Goal: Communication & Community: Answer question/provide support

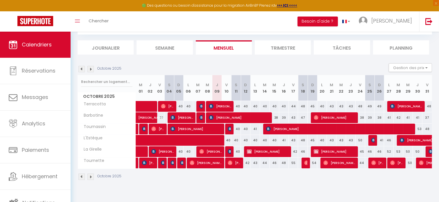
scroll to position [31, 0]
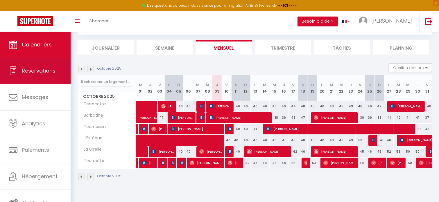
click at [35, 71] on span "Réservations" at bounding box center [39, 70] width 34 height 7
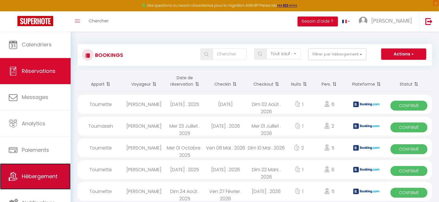
click at [37, 175] on span "Hébergement" at bounding box center [40, 176] width 36 height 7
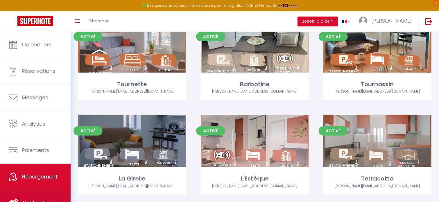
scroll to position [58, 0]
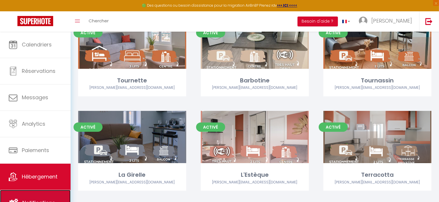
click at [38, 193] on link "Notifications" at bounding box center [35, 203] width 71 height 26
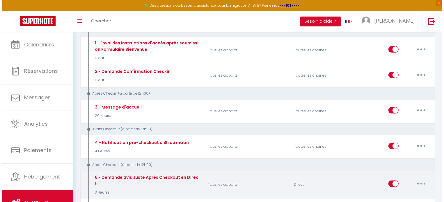
scroll to position [145, 0]
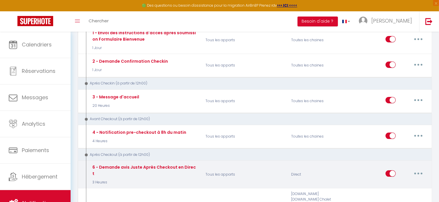
click at [420, 169] on button "button" at bounding box center [419, 173] width 16 height 9
click at [390, 182] on link "Editer" at bounding box center [403, 187] width 43 height 10
type input "6 - Demande avis Juste Après Checkout en Direct"
select select "5"
select select "3 Heures"
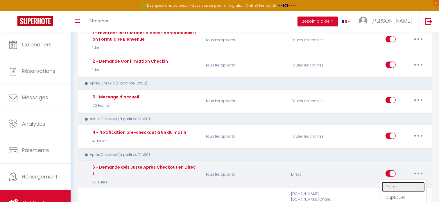
select select "if_booking_is_paid"
checkbox input "true"
checkbox input "false"
radio input "true"
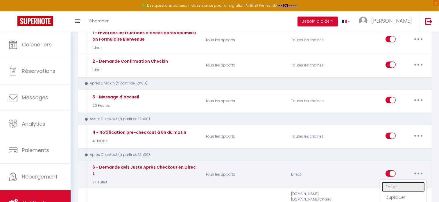
type input "[GUEST:FIRST_NAME], voici un cadeau pour vous avant de quitter [RENTAL:CITY]"
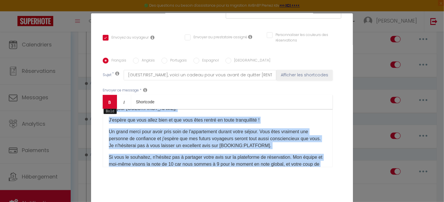
scroll to position [0, 0]
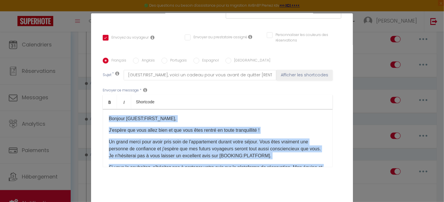
drag, startPoint x: 155, startPoint y: 145, endPoint x: 105, endPoint y: 120, distance: 55.8
click at [105, 120] on div "Bonjour [GUEST:FIRST_NAME], J'espère que vous allez bien et que vous êtes rentr…" at bounding box center [218, 138] width 230 height 58
copy div "Bonjour [GUEST:FIRST_NAME], J'espère que vous allez bien et que vous êtes rentr…"
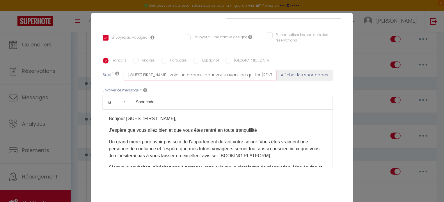
click at [218, 77] on input "[GUEST:FIRST_NAME], voici un cadeau pour vous avant de quitter [RENTAL:CITY]" at bounding box center [200, 75] width 153 height 10
click at [254, 76] on input "[GUEST:FIRST_NAME], voici un cadeau pour vous avant de quitter [RENTAL:CITY]" at bounding box center [200, 75] width 153 height 10
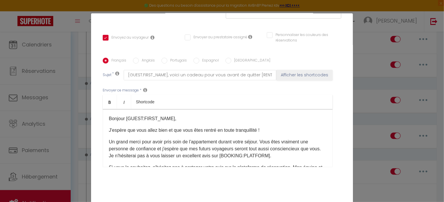
drag, startPoint x: 371, startPoint y: 35, endPoint x: 375, endPoint y: 44, distance: 9.4
click at [371, 35] on div "Modifier la notification × Titre * 6 - Demande avis Juste Après Checkout en Dir…" at bounding box center [222, 101] width 444 height 202
click at [85, 170] on div "Modifier la notification × Titre * 6 - Demande avis Juste Après Checkout en Dir…" at bounding box center [222, 101] width 444 height 202
click at [40, 42] on div "Modifier la notification × Titre * 6 - Demande avis Juste Après Checkout en Dir…" at bounding box center [222, 101] width 444 height 202
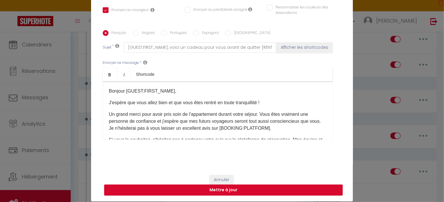
scroll to position [26, 0]
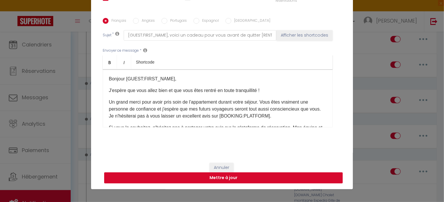
click at [238, 180] on button "Mettre à jour" at bounding box center [223, 178] width 238 height 11
checkbox input "true"
checkbox input "false"
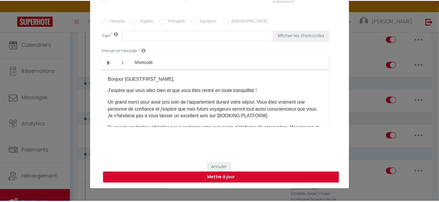
scroll to position [0, 0]
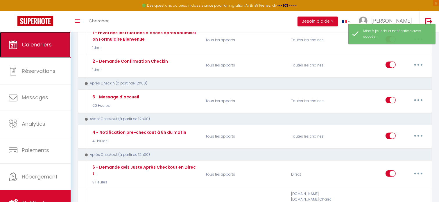
click at [46, 46] on span "Calendriers" at bounding box center [37, 44] width 30 height 7
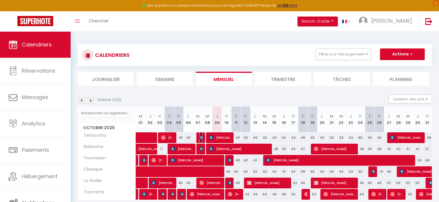
click at [202, 138] on img at bounding box center [201, 138] width 5 height 5
select select "OK"
select select "1"
select select "0"
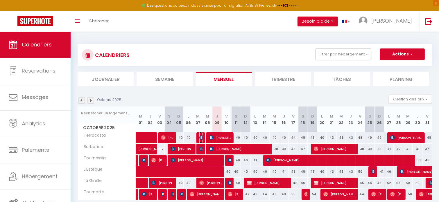
select select "1"
select select
select select "52108"
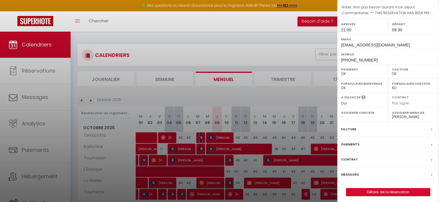
scroll to position [67, 0]
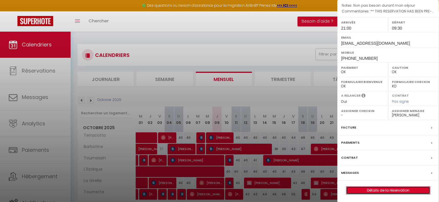
click at [393, 190] on link "Détails de la réservation" at bounding box center [389, 191] width 84 height 8
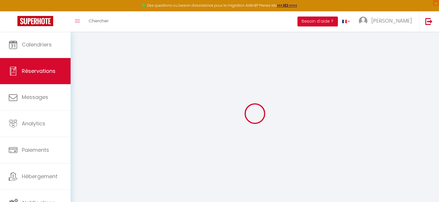
select select
checkbox input "false"
select index
select select
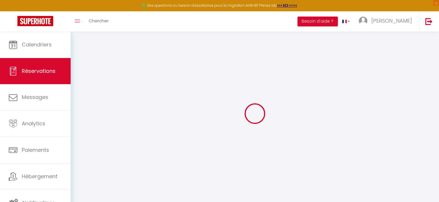
select select
checkbox input "false"
select index
type textarea "** THIS RESERVATION HAS BEEN PRE-PAID ** BOOKING NOTE : Payment charge is EUR 1…"
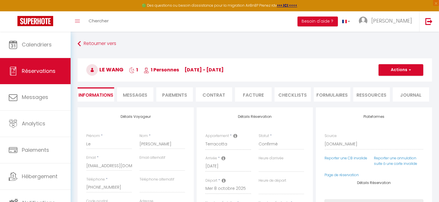
type input "38"
type input "1.44"
select select
checkbox input "false"
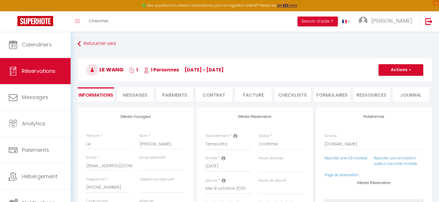
select index
checkbox input "false"
select index
select select "21:00"
select select "09:30"
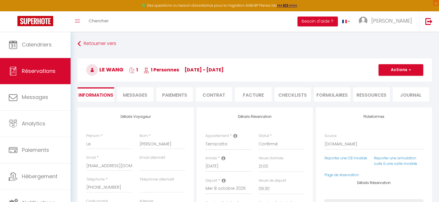
click at [142, 96] on span "Messages" at bounding box center [135, 95] width 24 height 7
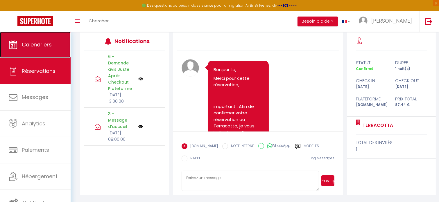
click at [47, 50] on link "Calendriers" at bounding box center [35, 45] width 71 height 26
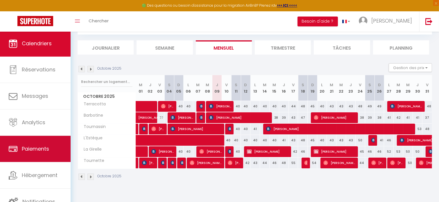
scroll to position [31, 0]
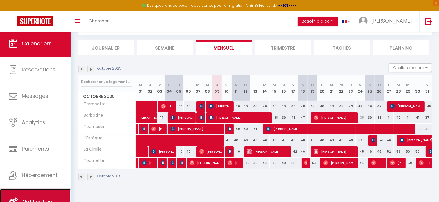
click at [52, 196] on link "Notifications" at bounding box center [35, 202] width 71 height 26
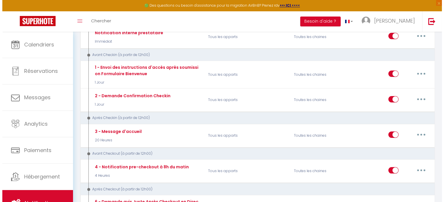
scroll to position [145, 0]
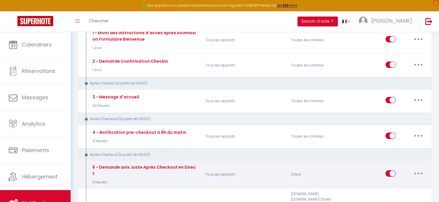
click at [418, 171] on button "button" at bounding box center [419, 173] width 16 height 9
click at [391, 183] on link "Editer" at bounding box center [403, 187] width 43 height 10
type input "6 - Demande avis Juste Après Checkout en Direct"
select select "5"
select select "3 Heures"
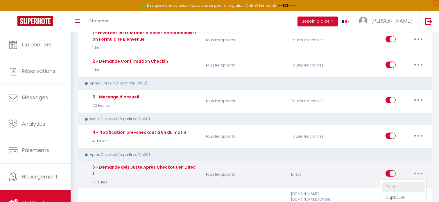
select select "if_booking_is_paid"
checkbox input "true"
checkbox input "false"
radio input "true"
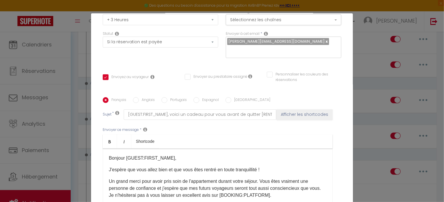
scroll to position [87, 0]
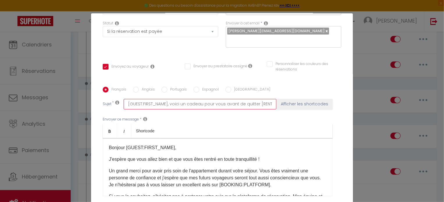
click at [174, 106] on input "[GUEST:FIRST_NAME], voici un cadeau pour vous avant de quitter [RENTAL:CITY]" at bounding box center [200, 104] width 153 height 10
drag, startPoint x: 167, startPoint y: 104, endPoint x: 252, endPoint y: 106, distance: 85.2
click at [252, 106] on input "[GUEST:FIRST_NAME], voici un cadeau pour vous avant de quitter [RENTAL:CITY]" at bounding box center [200, 104] width 153 height 10
click at [253, 104] on input "[GUEST:FIRST_NAME], voici un cadeau pour vous avant de quitter [RENTAL:CITY]" at bounding box center [200, 104] width 153 height 10
type input "[GUEST:FIRST_NAME], voici un cadeau pour vous avant de quitte [RENTAL:CITY]"
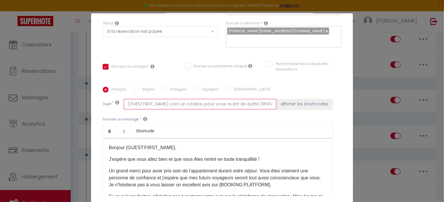
checkbox input "true"
checkbox input "false"
type input "[GUEST:FIRST_NAME], voici un cadeau pour vous avant de quitt [RENTAL:CITY]"
checkbox input "true"
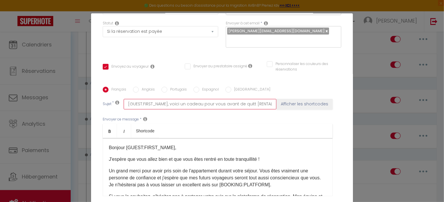
checkbox input "false"
type input "[GUEST:FIRST_NAME], voici un cadeau pour vous avant de quit [RENTAL:CITY]"
checkbox input "true"
checkbox input "false"
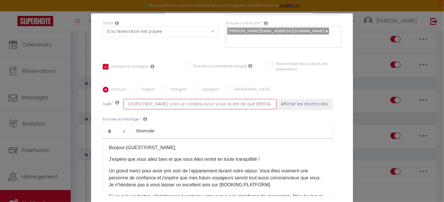
checkbox input "false"
type input "[GUEST:FIRST_NAME], voici un cadeau pour vous avant de qui [RENTAL:CITY]"
checkbox input "true"
checkbox input "false"
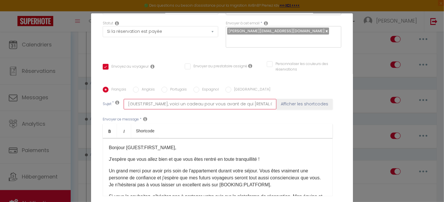
type input "[GUEST:FIRST_NAME], voici un cadeau pour vous avant de qu [RENTAL:CITY]"
checkbox input "true"
checkbox input "false"
type input "[GUEST:FIRST_NAME], voici un cadeau pour vous avant de q [RENTAL:CITY]"
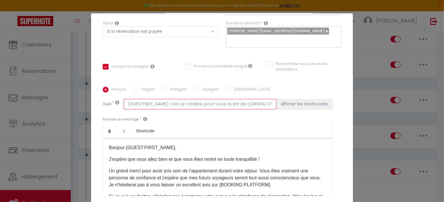
checkbox input "true"
checkbox input "false"
type input "[GUEST:FIRST_NAME], voici un cadeau pour vous avant de [RENTAL:CITY]"
checkbox input "true"
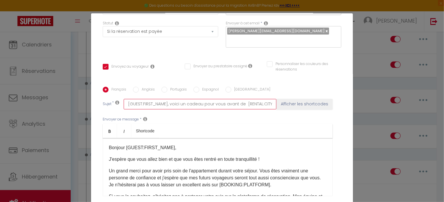
checkbox input "false"
type input "[GUEST:FIRST_NAME], voici un cadeau pour vous avant de [RENTAL:CITY]"
checkbox input "true"
checkbox input "false"
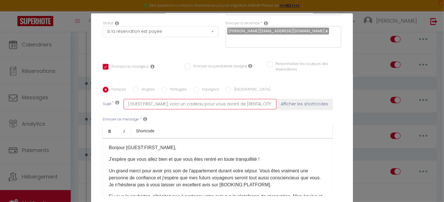
checkbox input "false"
type input "[GUEST:FIRST_NAME], voici un cadeau pour vous avant d [RENTAL:CITY]"
checkbox input "true"
checkbox input "false"
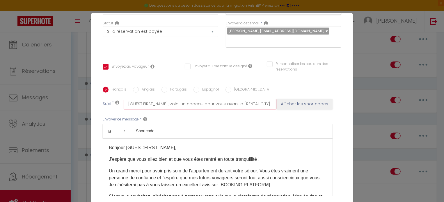
type input "[GUEST:FIRST_NAME], voici un cadeau pour vous avant [RENTAL:CITY]"
checkbox input "true"
checkbox input "false"
type input "[GUEST:FIRST_NAME], voici un cadeau pour vous avant [RENTAL:CITY]"
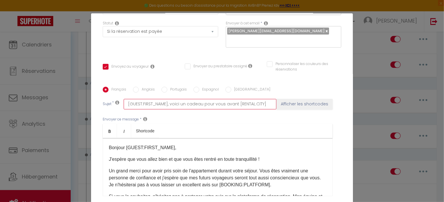
checkbox input "true"
checkbox input "false"
type input "[GUEST:FIRST_NAME], voici un cadeau pour vous avan [RENTAL:CITY]"
checkbox input "true"
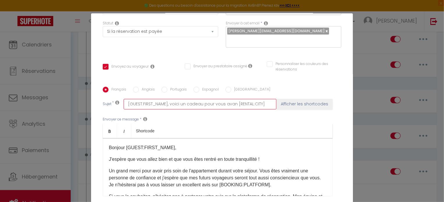
checkbox input "false"
type input "[GUEST:FIRST_NAME], voici un cadeau pour vous ava [RENTAL:CITY]"
checkbox input "true"
checkbox input "false"
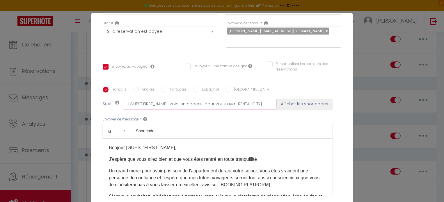
checkbox input "false"
type input "[GUEST:FIRST_NAME], voici un cadeau pour vous av [RENTAL:CITY]"
checkbox input "true"
checkbox input "false"
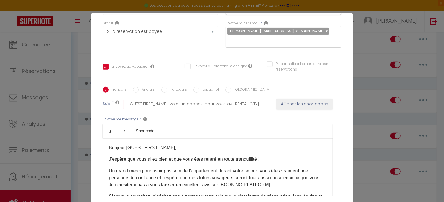
type input "[GUEST:FIRST_NAME], voici un cadeau pour vous a [RENTAL:CITY]"
checkbox input "true"
checkbox input "false"
type input "[GUEST:FIRST_NAME], voici un cadeau pour vous [RENTAL:CITY]"
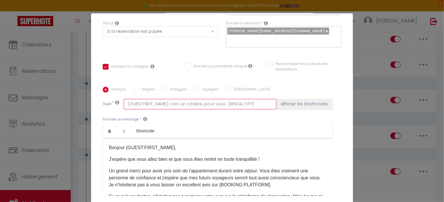
checkbox input "true"
checkbox input "false"
type input "[GUEST:FIRST_NAME], voici un cadeau pour vous [RENTAL:CITY]"
checkbox input "true"
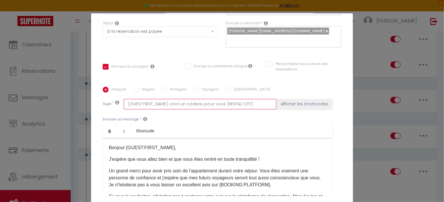
checkbox input "false"
type input "[GUEST:FIRST_NAME], voici un cadeau pour vou [RENTAL:CITY]"
checkbox input "true"
checkbox input "false"
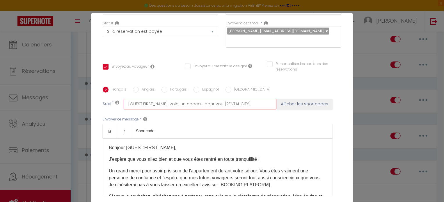
checkbox input "false"
type input "[GUEST:FIRST_NAME], voici un cadeau pour vo [RENTAL:CITY]"
checkbox input "true"
checkbox input "false"
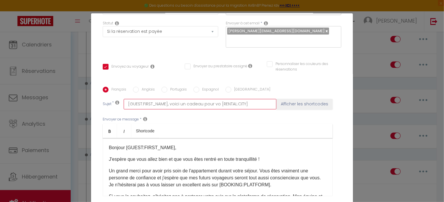
type input "[GUEST:FIRST_NAME], voici un cadeau pour v [RENTAL:CITY]"
checkbox input "true"
checkbox input "false"
type input "[GUEST:FIRST_NAME], voici un cadeau pour [RENTAL:CITY]"
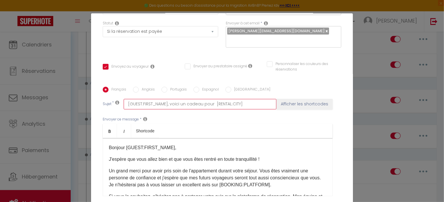
checkbox input "true"
checkbox input "false"
type input "[GUEST:FIRST_NAME], voici un cadeau pour [RENTAL:CITY]"
checkbox input "true"
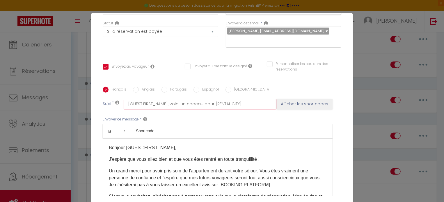
checkbox input "false"
type input "[GUEST:FIRST_NAME], voici un cadeau pou [RENTAL:CITY]"
checkbox input "true"
checkbox input "false"
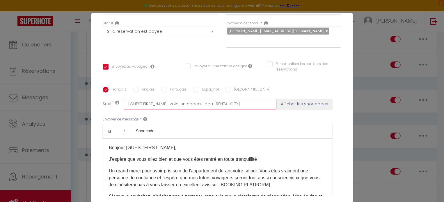
checkbox input "false"
type input "[GUEST:FIRST_NAME], voici un cadeau po [RENTAL:CITY]"
checkbox input "true"
checkbox input "false"
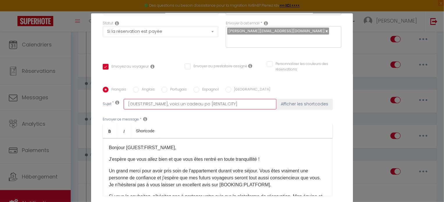
type input "[GUEST:FIRST_NAME], voici un cadeau p [RENTAL:CITY]"
checkbox input "true"
checkbox input "false"
type input "[GUEST:FIRST_NAME], voici un cadeau [RENTAL:CITY]"
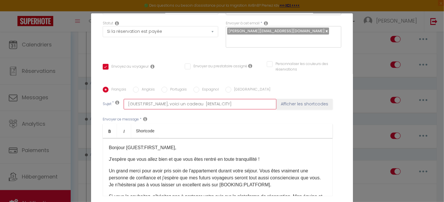
checkbox input "true"
checkbox input "false"
type input "[GUEST:FIRST_NAME], voici un cadeau [RENTAL:CITY]"
checkbox input "true"
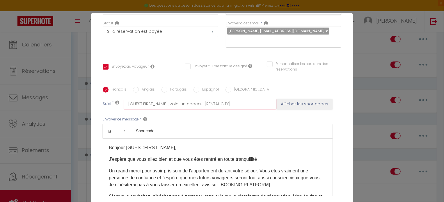
checkbox input "false"
type input "[GUEST:FIRST_NAME], voici un cadea [RENTAL:CITY]"
checkbox input "true"
checkbox input "false"
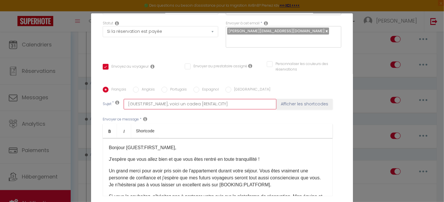
checkbox input "false"
type input "[GUEST:FIRST_NAME], voici un cade [RENTAL:CITY]"
checkbox input "true"
checkbox input "false"
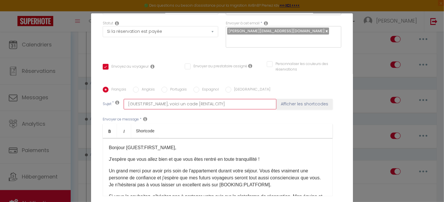
type input "[GUEST:FIRST_NAME], voici un cad [RENTAL:CITY]"
checkbox input "true"
checkbox input "false"
type input "[GUEST:FIRST_NAME], voici un ca [RENTAL:CITY]"
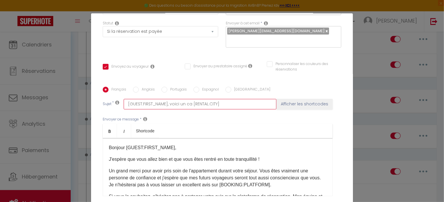
checkbox input "true"
checkbox input "false"
type input "[GUEST:FIRST_NAME], voici un c [RENTAL:CITY]"
checkbox input "true"
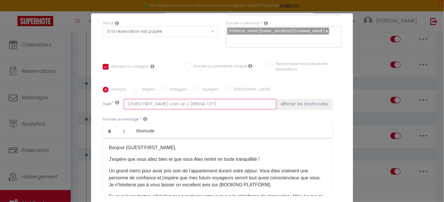
checkbox input "false"
type input "[GUEST:FIRST_NAME], voici un [RENTAL:CITY]"
checkbox input "true"
checkbox input "false"
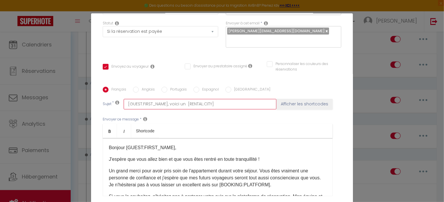
checkbox input "false"
type input "[GUEST:FIRST_NAME], voici un [RENTAL:CITY]"
checkbox input "true"
checkbox input "false"
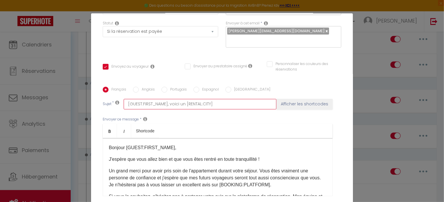
type input "[GUEST:FIRST_NAME], voici u [RENTAL:CITY]"
checkbox input "true"
checkbox input "false"
type input "[GUEST:FIRST_NAME], voici [RENTAL:CITY]"
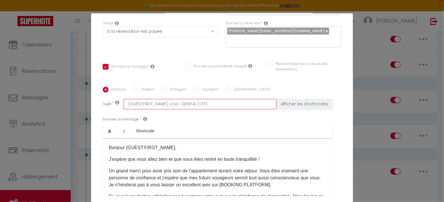
checkbox input "true"
checkbox input "false"
type input "[GUEST:FIRST_NAME], voici [RENTAL:CITY]"
checkbox input "true"
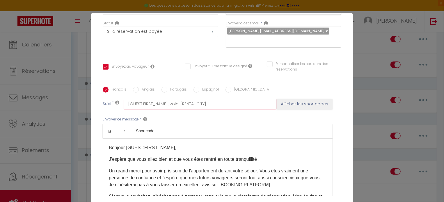
checkbox input "false"
type input "[GUEST:FIRST_NAME], voic [RENTAL:CITY]"
checkbox input "true"
checkbox input "false"
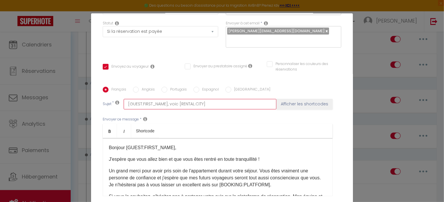
checkbox input "false"
type input "[GUEST:FIRST_NAME], voi [RENTAL:CITY]"
checkbox input "true"
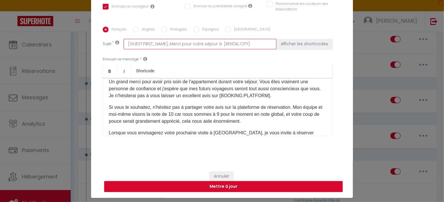
scroll to position [26, 0]
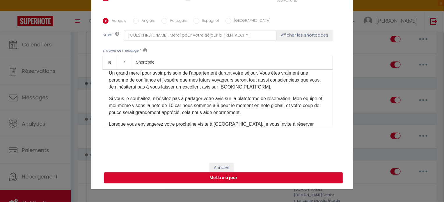
click at [222, 177] on button "Mettre à jour" at bounding box center [223, 178] width 238 height 11
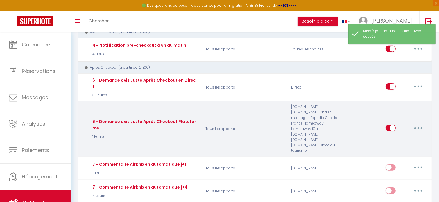
scroll to position [204, 0]
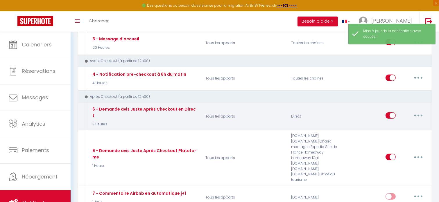
click at [422, 111] on button "button" at bounding box center [419, 115] width 16 height 9
click at [395, 146] on link "Tester" at bounding box center [403, 150] width 43 height 10
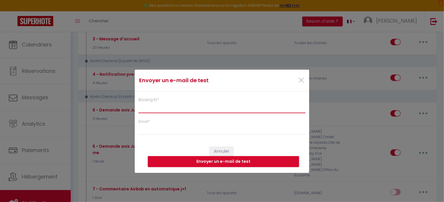
click at [165, 108] on input "Booking ID *" at bounding box center [221, 108] width 167 height 10
click at [37, 44] on div "Envoyer un e-mail de test × Booking ID * Email * Annuler Envoyer un e-mail de t…" at bounding box center [222, 101] width 444 height 202
click at [299, 80] on span "×" at bounding box center [300, 80] width 7 height 17
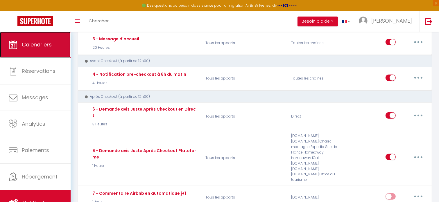
click at [35, 47] on span "Calendriers" at bounding box center [37, 44] width 30 height 7
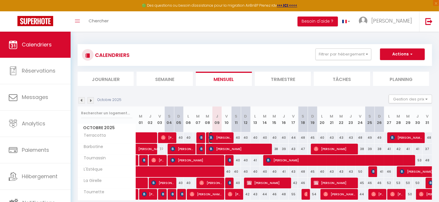
click at [214, 138] on span "[PERSON_NAME]" at bounding box center [220, 137] width 22 height 11
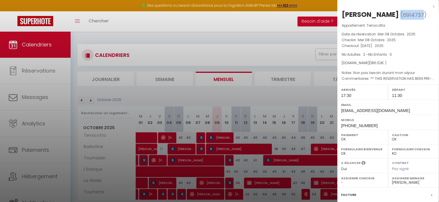
drag, startPoint x: 395, startPoint y: 14, endPoint x: 374, endPoint y: 15, distance: 21.6
click at [401, 15] on span "( 6914737 )" at bounding box center [414, 15] width 26 height 8
copy span "( 6914737"
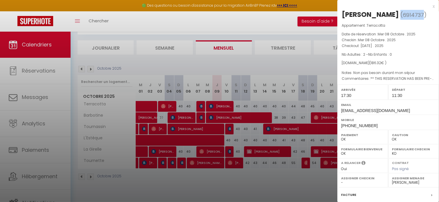
scroll to position [31, 0]
click at [38, 197] on div at bounding box center [219, 101] width 439 height 202
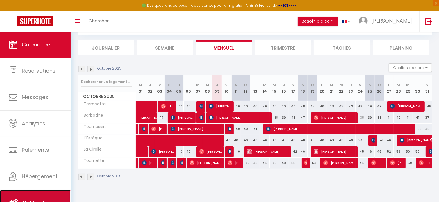
click at [54, 201] on span "Notifications" at bounding box center [38, 202] width 33 height 7
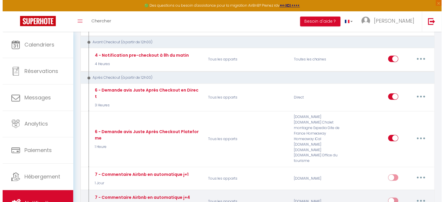
scroll to position [233, 0]
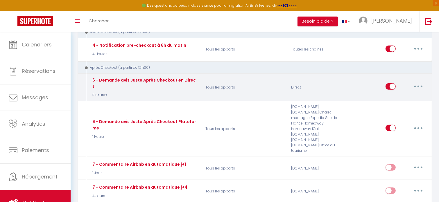
click at [420, 82] on button "button" at bounding box center [419, 86] width 16 height 9
click at [399, 116] on link "Tester" at bounding box center [403, 121] width 43 height 10
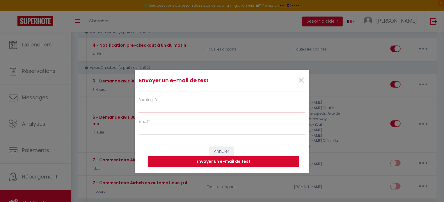
click at [182, 107] on input "Booking ID *" at bounding box center [221, 108] width 167 height 10
paste input "(6914737"
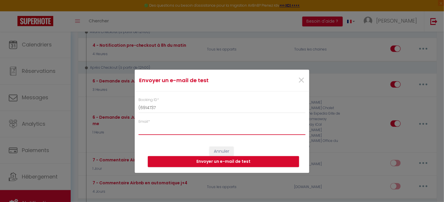
click at [167, 128] on input "Email *" at bounding box center [221, 130] width 167 height 10
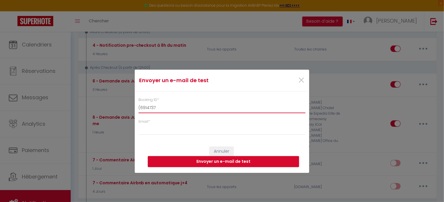
drag, startPoint x: 141, startPoint y: 104, endPoint x: 141, endPoint y: 108, distance: 4.4
click at [141, 104] on input "(6914737" at bounding box center [221, 108] width 167 height 10
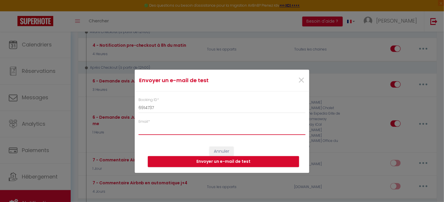
click at [162, 130] on input "Email *" at bounding box center [221, 130] width 167 height 10
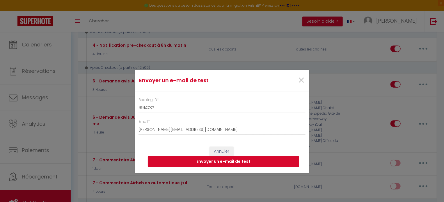
click at [231, 161] on button "Envoyer un e-mail de test" at bounding box center [223, 161] width 151 height 11
click at [297, 80] on span "×" at bounding box center [300, 80] width 7 height 17
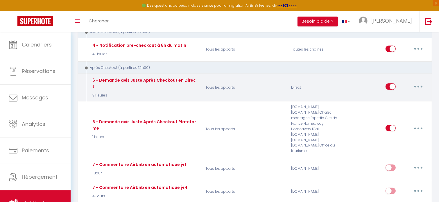
click at [419, 83] on button "button" at bounding box center [419, 86] width 16 height 9
click at [398, 97] on link "Editer" at bounding box center [403, 100] width 43 height 10
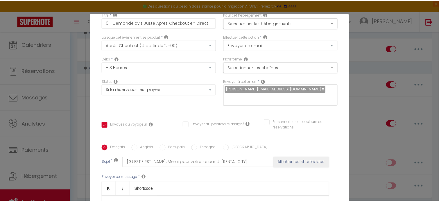
scroll to position [0, 0]
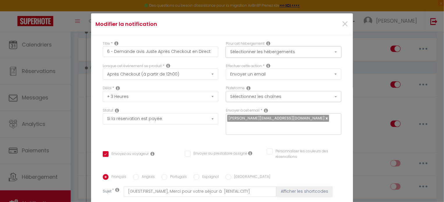
click at [281, 53] on button "Sélectionner les hébergements" at bounding box center [283, 52] width 115 height 11
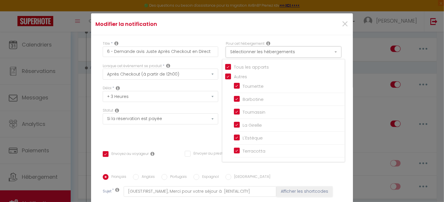
click at [281, 53] on button "Sélectionner les hébergements" at bounding box center [283, 52] width 115 height 11
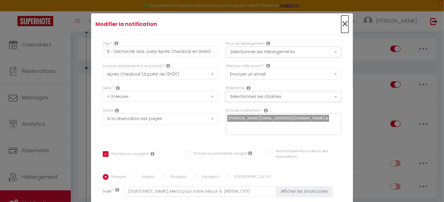
click at [341, 26] on span "×" at bounding box center [344, 23] width 7 height 17
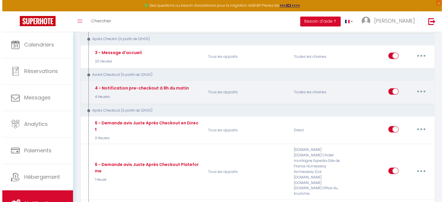
scroll to position [204, 0]
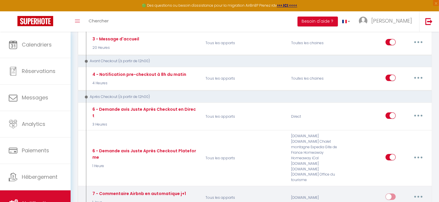
click at [420, 192] on button "button" at bounding box center [419, 196] width 16 height 9
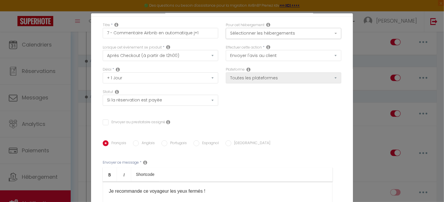
scroll to position [29, 0]
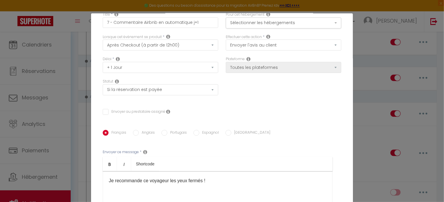
click at [135, 131] on input "Anglais" at bounding box center [136, 133] width 6 height 6
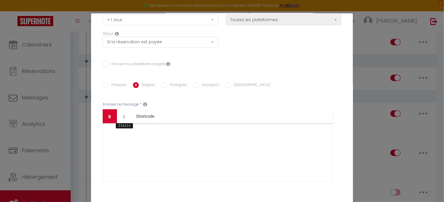
scroll to position [87, 0]
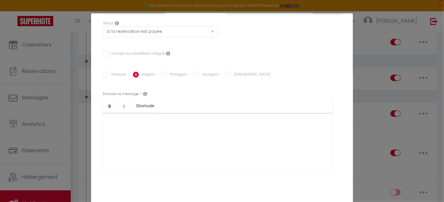
click at [103, 78] on input "Français" at bounding box center [106, 75] width 6 height 6
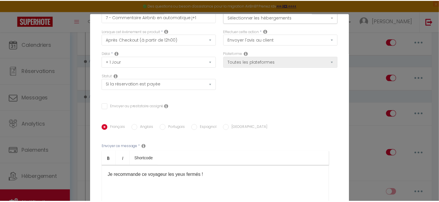
scroll to position [0, 0]
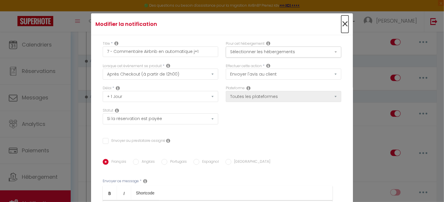
click at [341, 24] on span "×" at bounding box center [344, 23] width 7 height 17
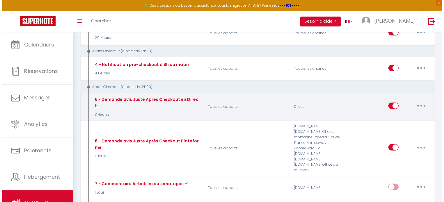
scroll to position [204, 0]
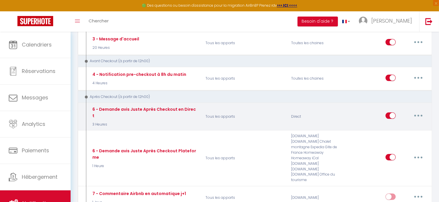
click at [419, 115] on icon "button" at bounding box center [419, 116] width 2 height 2
click at [395, 124] on link "Editer" at bounding box center [403, 129] width 43 height 10
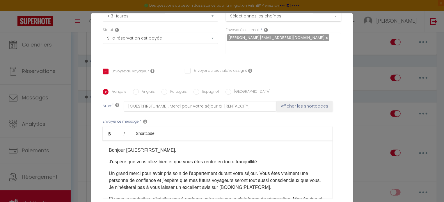
scroll to position [116, 0]
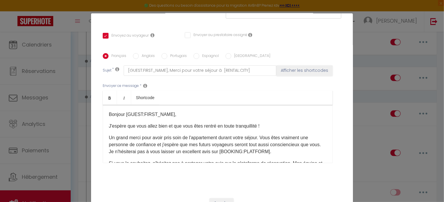
click at [133, 57] on input "Anglais" at bounding box center [136, 56] width 6 height 6
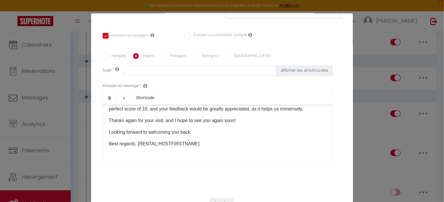
scroll to position [71, 0]
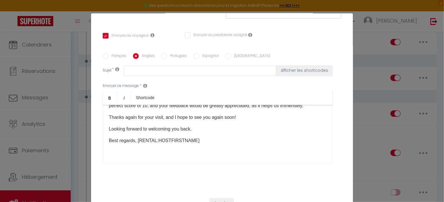
click at [365, 69] on div "Modifier la notification × Titre * 6 - Demande avis Juste Après Checkout en Dir…" at bounding box center [222, 101] width 444 height 202
click at [82, 113] on div "Modifier la notification × Titre * 6 - Demande avis Juste Après Checkout en Dir…" at bounding box center [222, 101] width 444 height 202
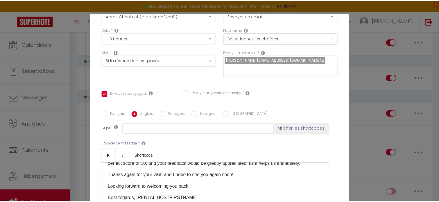
scroll to position [0, 0]
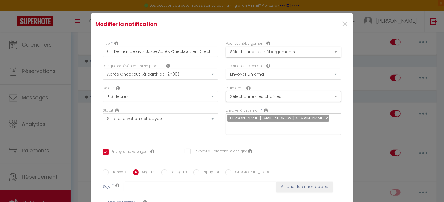
click at [82, 57] on div "Modifier la notification × Titre * 6 - Demande avis Juste Après Checkout en Dir…" at bounding box center [222, 101] width 444 height 202
click at [341, 25] on span "×" at bounding box center [344, 23] width 7 height 17
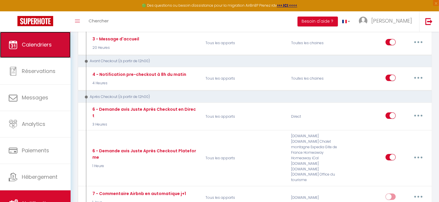
click at [34, 47] on span "Calendriers" at bounding box center [37, 44] width 30 height 7
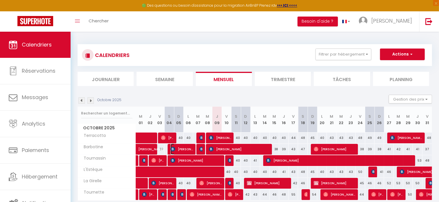
click at [183, 149] on span "[PERSON_NAME]" at bounding box center [182, 149] width 22 height 11
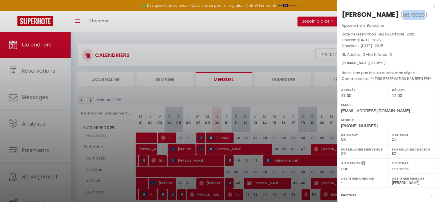
drag, startPoint x: 366, startPoint y: 26, endPoint x: 344, endPoint y: 24, distance: 22.1
click at [401, 19] on span "( 6878330 )" at bounding box center [414, 15] width 27 height 8
copy span "6878330"
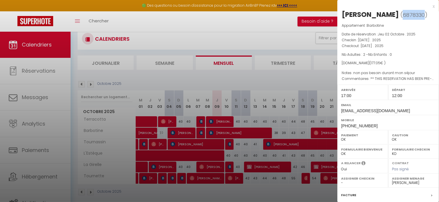
scroll to position [31, 0]
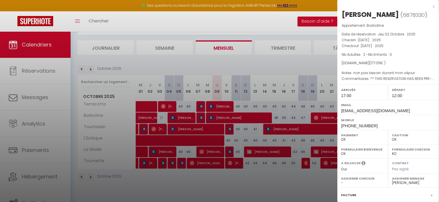
click at [51, 198] on div at bounding box center [219, 101] width 439 height 202
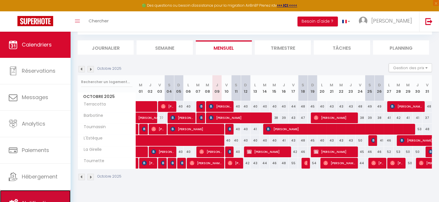
click at [52, 199] on span "Notifications" at bounding box center [38, 202] width 33 height 7
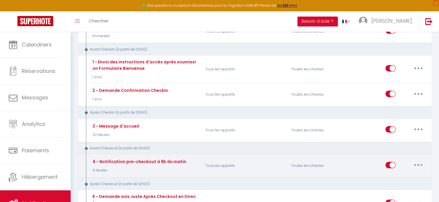
scroll to position [145, 0]
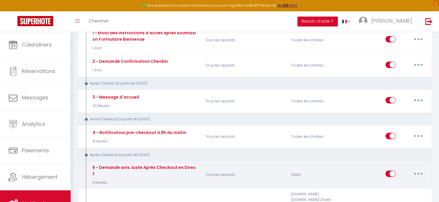
click at [419, 171] on button "button" at bounding box center [419, 173] width 16 height 9
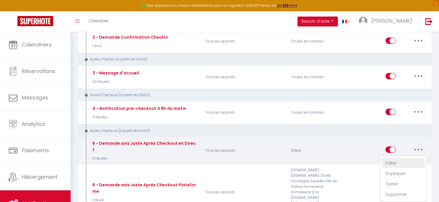
scroll to position [204, 0]
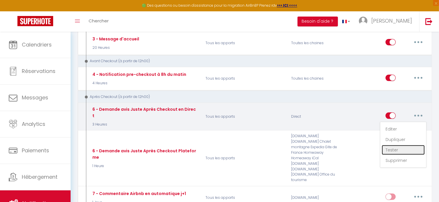
click at [397, 146] on link "Tester" at bounding box center [403, 150] width 43 height 10
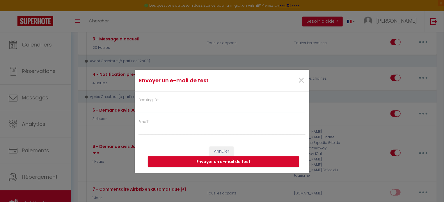
click at [160, 105] on input "Booking ID *" at bounding box center [221, 108] width 167 height 10
paste input "6878330"
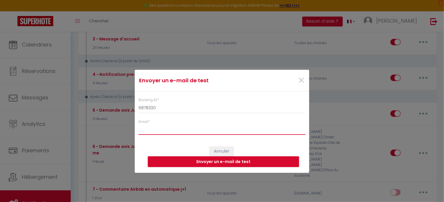
click at [156, 130] on input "Email *" at bounding box center [221, 129] width 167 height 10
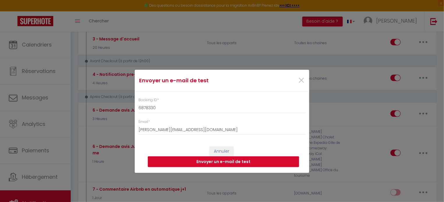
click at [249, 163] on button "Envoyer un e-mail de test" at bounding box center [223, 161] width 151 height 11
click at [302, 81] on span "×" at bounding box center [300, 80] width 7 height 17
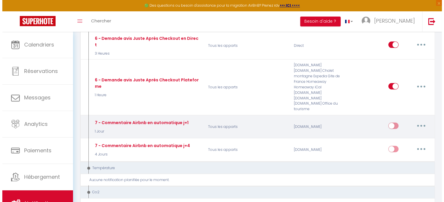
scroll to position [262, 0]
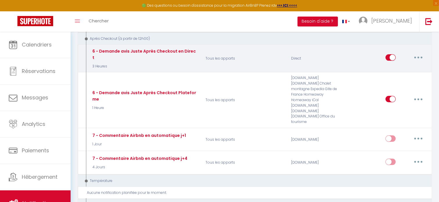
click at [419, 57] on icon "button" at bounding box center [419, 58] width 2 height 2
click at [394, 67] on link "Editer" at bounding box center [403, 71] width 43 height 10
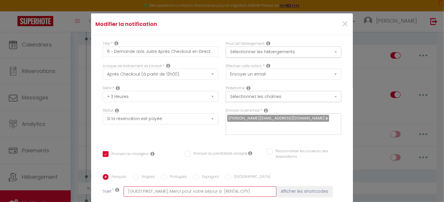
drag, startPoint x: 248, startPoint y: 192, endPoint x: 211, endPoint y: 190, distance: 37.3
click at [211, 190] on input "[GUEST:FIRST_NAME], Merci pour votre séjour à [RENTAL:CITY]" at bounding box center [200, 191] width 153 height 10
click at [215, 190] on input "[GUEST:FIRST_NAME], Merci pour votre séjour à [RENTAL:CITY]" at bounding box center [200, 191] width 153 height 10
click at [215, 192] on input "[GUEST:FIRST_NAME], Merci pour votre séjour à [RENTAL:CITY]" at bounding box center [200, 191] width 153 height 10
drag, startPoint x: 217, startPoint y: 192, endPoint x: 167, endPoint y: 194, distance: 49.8
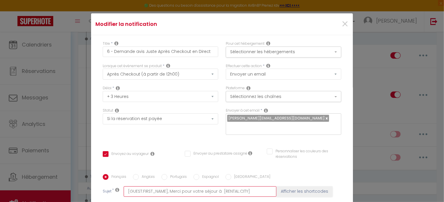
click at [167, 194] on input "[GUEST:FIRST_NAME], Merci pour votre séjour à [RENTAL:CITY]" at bounding box center [200, 191] width 153 height 10
click at [252, 190] on input "[GUEST:FIRST_NAME], Merci pour votre séjour à [RENTAL:CITY]" at bounding box center [200, 191] width 153 height 10
drag, startPoint x: 240, startPoint y: 190, endPoint x: 123, endPoint y: 190, distance: 117.2
click at [124, 190] on input "[GUEST:FIRST_NAME], Merci pour votre séjour à [RENTAL:CITY]" at bounding box center [200, 191] width 153 height 10
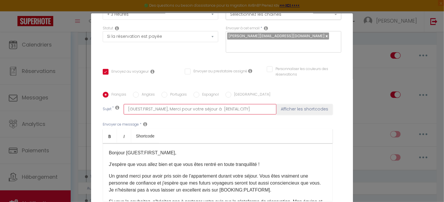
scroll to position [87, 0]
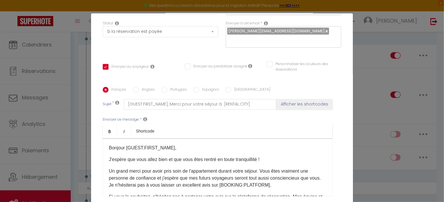
click at [133, 91] on input "Anglais" at bounding box center [136, 90] width 6 height 6
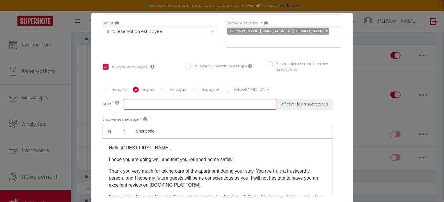
click at [163, 103] on input "text" at bounding box center [200, 104] width 153 height 10
paste input "[GUEST:FIRST_NAME], Merci pour votre séjour à [RENTAL:CITY]"
drag, startPoint x: 217, startPoint y: 105, endPoint x: 168, endPoint y: 104, distance: 49.1
click at [168, 104] on input "[GUEST:FIRST_NAME], Merci pour votre séjour à [RENTAL:CITY]" at bounding box center [200, 104] width 153 height 10
click at [167, 104] on input "[GUEST:FIRST_NAME], [RENTAL:CITY]" at bounding box center [200, 104] width 153 height 10
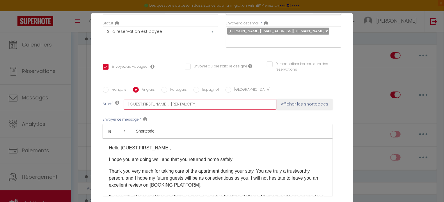
paste input "Thank you for your stay at"
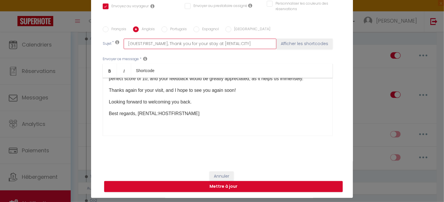
scroll to position [26, 0]
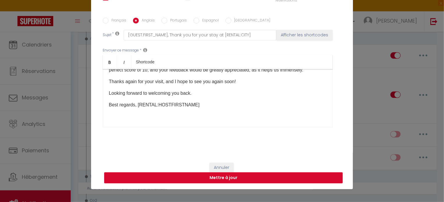
click at [229, 177] on button "Mettre à jour" at bounding box center [223, 177] width 238 height 11
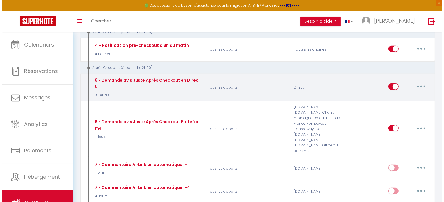
scroll to position [174, 0]
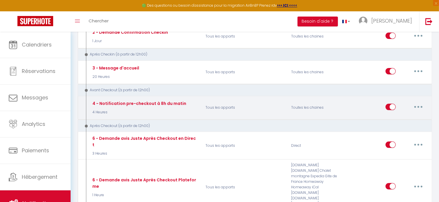
click at [419, 107] on button "button" at bounding box center [419, 106] width 16 height 9
click at [393, 119] on link "Editer" at bounding box center [403, 120] width 43 height 10
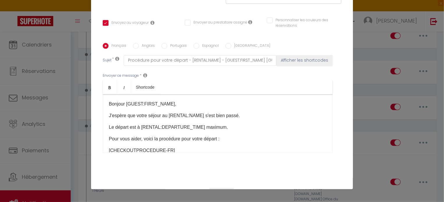
scroll to position [95, 0]
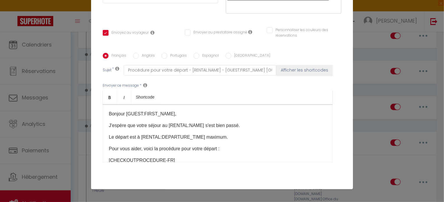
click at [135, 56] on input "Anglais" at bounding box center [136, 56] width 6 height 6
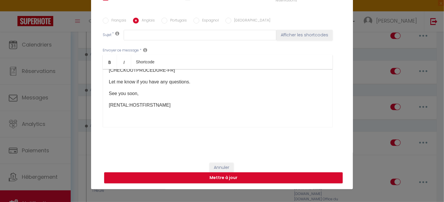
scroll to position [26, 0]
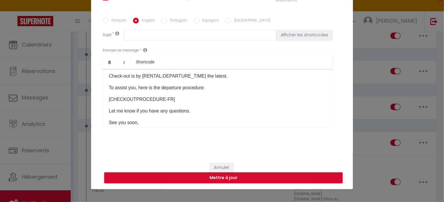
click at [163, 99] on p "[CHECKOUTPROCEDURE-FR]" at bounding box center [218, 99] width 218 height 7
click at [208, 179] on button "Mettre à jour" at bounding box center [223, 177] width 238 height 11
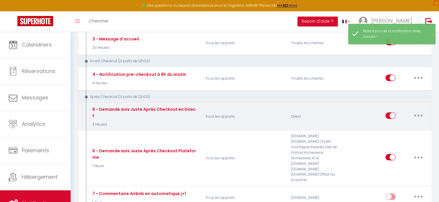
scroll to position [174, 0]
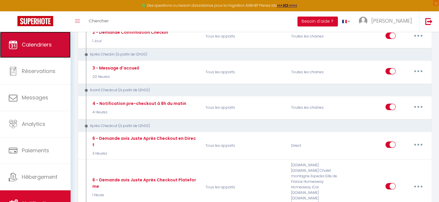
click at [44, 48] on span "Calendriers" at bounding box center [37, 44] width 30 height 7
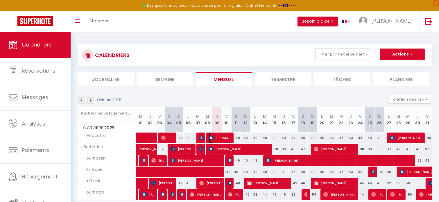
click at [221, 139] on span "[PERSON_NAME]" at bounding box center [220, 137] width 22 height 11
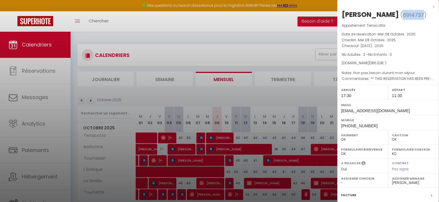
drag, startPoint x: 397, startPoint y: 14, endPoint x: 378, endPoint y: 17, distance: 19.7
click at [401, 17] on span "( 6914737 )" at bounding box center [414, 15] width 26 height 8
copy span "6914737"
click at [28, 97] on div at bounding box center [219, 101] width 439 height 202
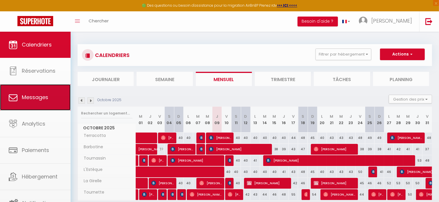
click at [27, 97] on span "Messages" at bounding box center [35, 97] width 26 height 7
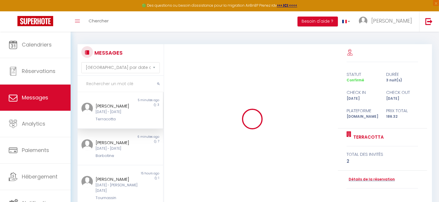
scroll to position [1404, 0]
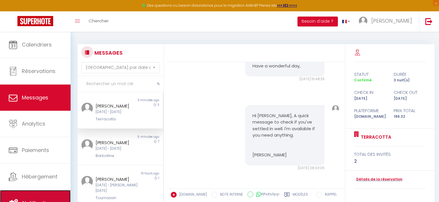
click at [38, 200] on span "Notifications" at bounding box center [38, 202] width 33 height 7
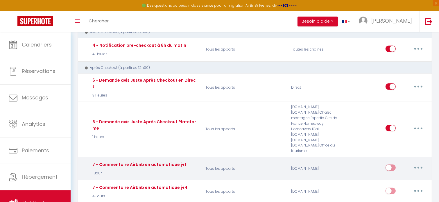
scroll to position [204, 0]
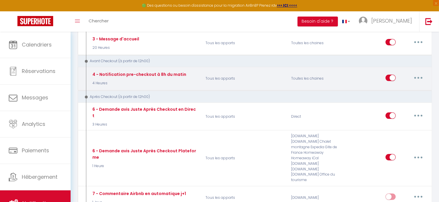
click at [419, 77] on icon "button" at bounding box center [419, 78] width 2 height 2
click at [400, 89] on link "Editer" at bounding box center [403, 91] width 43 height 10
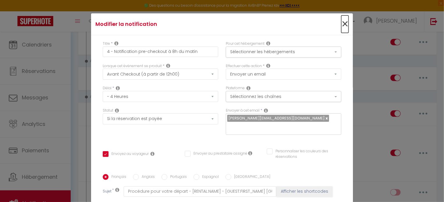
click at [341, 23] on span "×" at bounding box center [344, 23] width 7 height 17
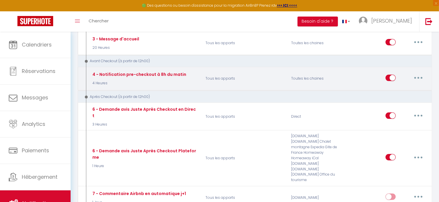
click at [418, 77] on icon "button" at bounding box center [419, 78] width 2 height 2
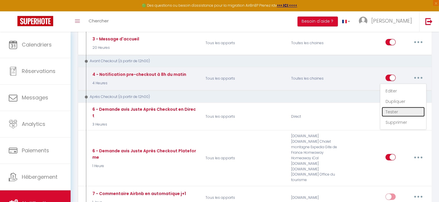
click at [395, 110] on link "Tester" at bounding box center [403, 112] width 43 height 10
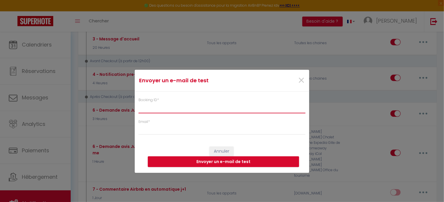
click at [155, 108] on input "Booking ID *" at bounding box center [221, 108] width 167 height 10
paste input "6914737"
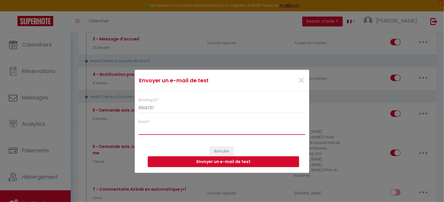
click at [147, 129] on input "Email *" at bounding box center [221, 129] width 167 height 10
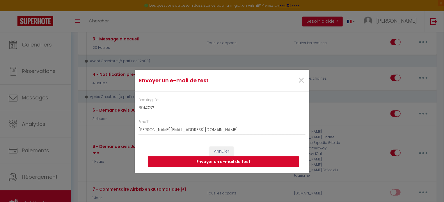
click at [234, 160] on button "Envoyer un e-mail de test" at bounding box center [223, 161] width 151 height 11
click at [298, 80] on span "×" at bounding box center [300, 80] width 7 height 17
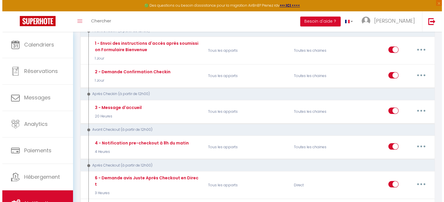
scroll to position [145, 0]
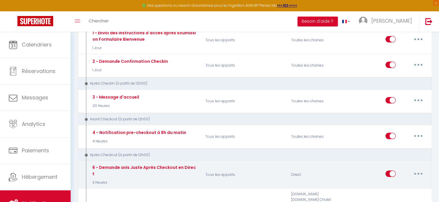
click at [419, 170] on button "button" at bounding box center [419, 173] width 16 height 9
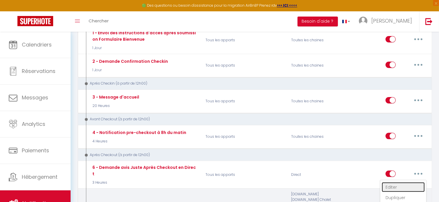
click at [397, 182] on link "Editer" at bounding box center [403, 187] width 43 height 10
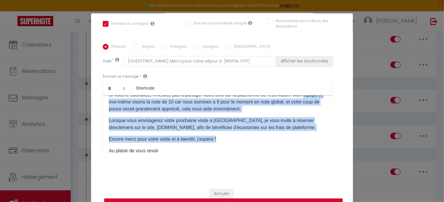
scroll to position [0, 0]
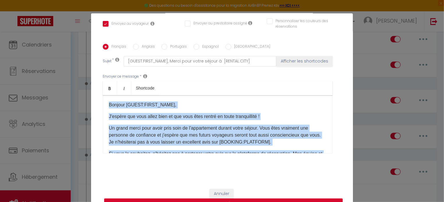
drag, startPoint x: 213, startPoint y: 149, endPoint x: 97, endPoint y: 94, distance: 129.2
click at [96, 93] on div "Titre * 6 - Demande avis Juste Après Checkout en Direct Pour cet hébergement Sé…" at bounding box center [222, 44] width 262 height 278
copy div "Bonjour [GUEST:FIRST_NAME], J'espère que vous allez bien et que vous êtes rentr…"
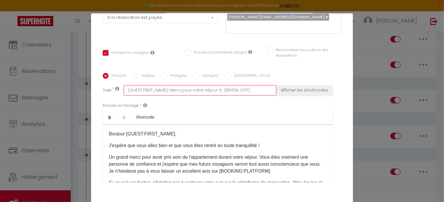
click at [126, 91] on input "[GUEST:FIRST_NAME], Merci pour votre séjour à [RENTAL:CITY]" at bounding box center [200, 90] width 153 height 10
paste input "Merci [GUEST:FIRST_NAME] 🙏 — c’était un vrai plaisir de vous accueillir !"
click at [187, 90] on input "Merci [GUEST:FIRST_NAME] 🙏 — c’était un vrai plaisir de vous accueillir ![GUEST…" at bounding box center [200, 90] width 153 height 10
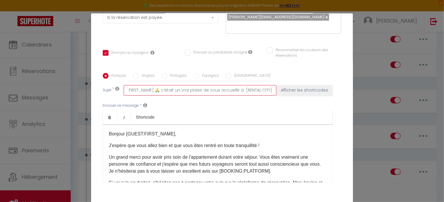
scroll to position [0, 26]
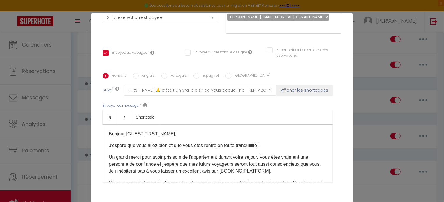
click at [211, 104] on div "Envoyer ce message * Bold Italic Shortcode Rich text editor Bonjour [GUEST:FIRS…" at bounding box center [222, 143] width 238 height 95
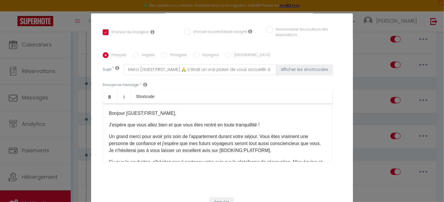
scroll to position [130, 0]
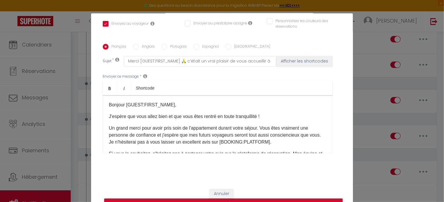
click at [175, 107] on p "Bonjour [GUEST:FIRST_NAME]," at bounding box center [218, 104] width 218 height 7
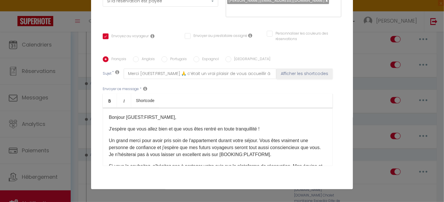
scroll to position [101, 0]
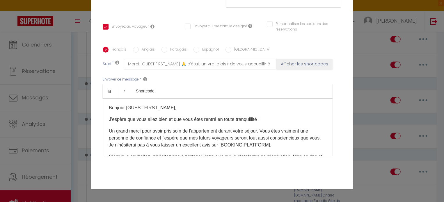
click at [181, 112] on div "Bonjour [GUEST:FIRST_NAME], J'espère que vous allez bien et que vous êtes rentr…" at bounding box center [218, 127] width 230 height 58
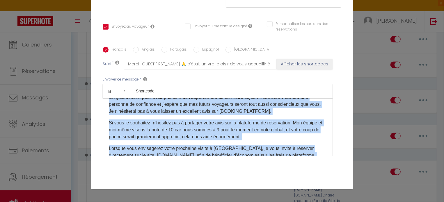
scroll to position [3, 0]
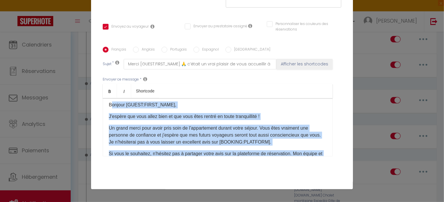
drag, startPoint x: 145, startPoint y: 111, endPoint x: 110, endPoint y: 103, distance: 35.9
click at [109, 102] on div "Bonjour [GUEST:FIRST_NAME], J'espère que vous allez bien et que vous êtes rentr…" at bounding box center [218, 127] width 230 height 58
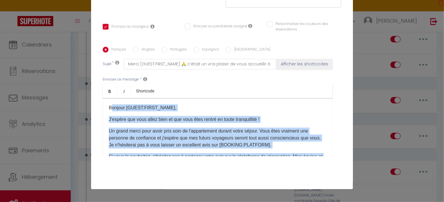
click at [111, 120] on p "J'espère que vous allez bien et que vous êtes rentré en toute tranquillité !" at bounding box center [218, 119] width 218 height 7
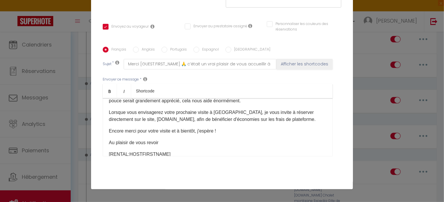
scroll to position [90, 0]
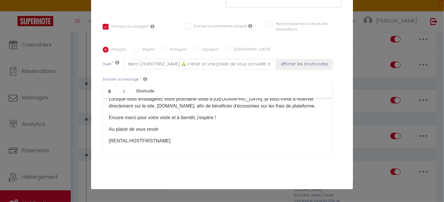
drag, startPoint x: 106, startPoint y: 119, endPoint x: 252, endPoint y: 106, distance: 147.1
click at [252, 106] on div "Bonjour [GUEST:FIRST_NAME], J'espère que vous allez bien et que vous êtes rentr…" at bounding box center [218, 127] width 230 height 58
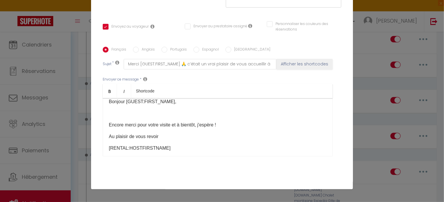
scroll to position [0, 0]
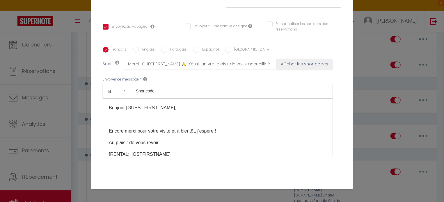
click at [113, 119] on p at bounding box center [218, 119] width 218 height 7
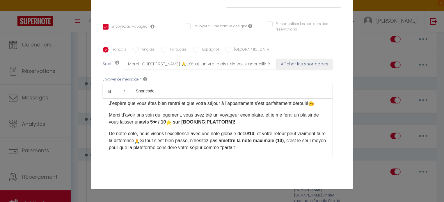
scroll to position [29, 0]
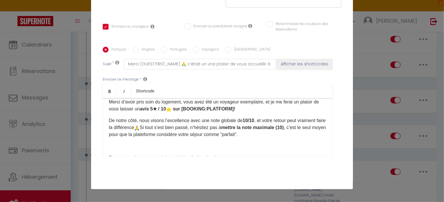
click at [133, 50] on input "Anglais" at bounding box center [136, 50] width 6 height 6
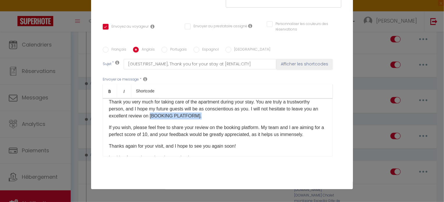
drag, startPoint x: 203, startPoint y: 115, endPoint x: 155, endPoint y: 116, distance: 47.7
click at [155, 116] on p "Thank you very much for taking care of the apartment during your stay. You are …" at bounding box center [218, 109] width 218 height 21
copy p "[BOOKING PLATFORM]."
click at [105, 50] on input "Français" at bounding box center [106, 50] width 6 height 6
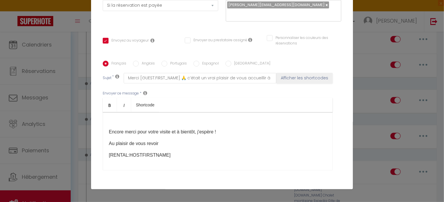
scroll to position [0, 0]
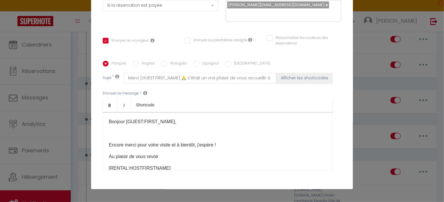
click at [118, 133] on p at bounding box center [218, 133] width 218 height 7
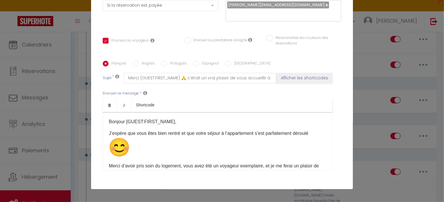
click at [122, 150] on img "😊" at bounding box center [119, 147] width 21 height 21
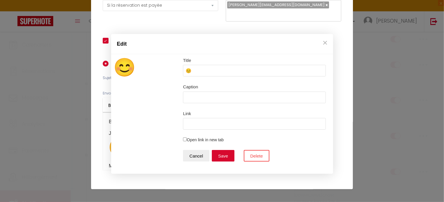
click at [121, 149] on div "Title 😊 Caption Link Position None Left Center Right Open link in new tab Cance…" at bounding box center [222, 114] width 216 height 114
click at [251, 157] on button "Delete" at bounding box center [256, 156] width 25 height 12
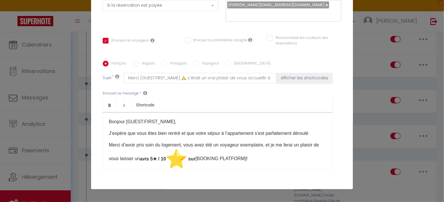
click at [187, 161] on img "⭐" at bounding box center [176, 159] width 21 height 21
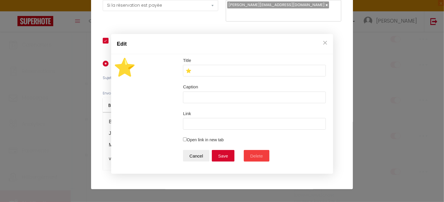
click at [252, 160] on button "Delete" at bounding box center [256, 156] width 25 height 12
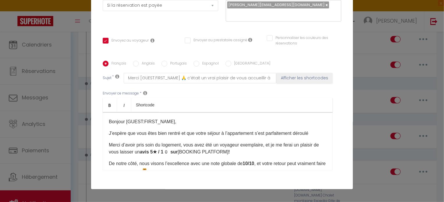
scroll to position [29, 0]
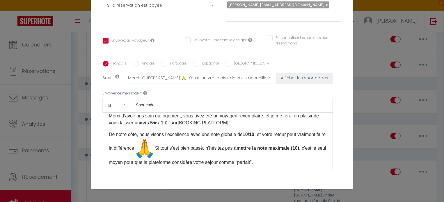
click at [155, 152] on img "🙏" at bounding box center [144, 148] width 21 height 21
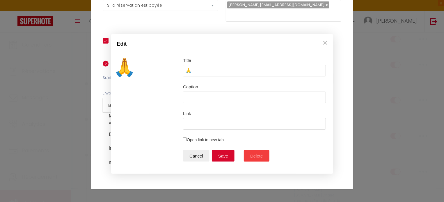
click at [250, 156] on button "Delete" at bounding box center [256, 156] width 25 height 12
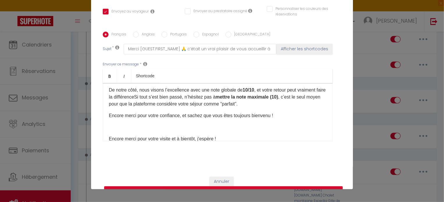
scroll to position [58, 0]
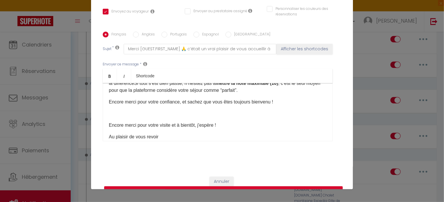
click at [164, 120] on div "Bonjour [GUEST:FIRST_NAME], [PERSON_NAME]espère que vous êtes bien rentré et qu…" at bounding box center [218, 112] width 230 height 58
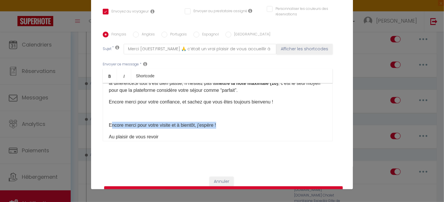
drag, startPoint x: 220, startPoint y: 126, endPoint x: 108, endPoint y: 123, distance: 111.7
click at [109, 123] on p "Encore merci pour votre visite et à bientôt, j'espère !" at bounding box center [218, 125] width 218 height 7
click at [203, 126] on p "Encore merci pour votre visite et à bientôt, j'espère !" at bounding box center [218, 125] width 218 height 7
click at [170, 125] on p "Encore merci pour votre visite et à bientôt, j'espère !" at bounding box center [218, 125] width 218 height 7
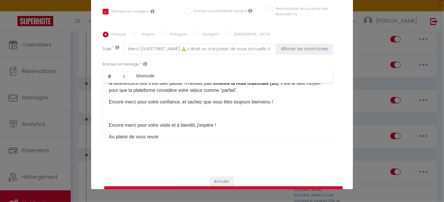
click at [180, 127] on p "Encore merci pour votre visite et à bientôt, j'espère !" at bounding box center [218, 125] width 218 height 7
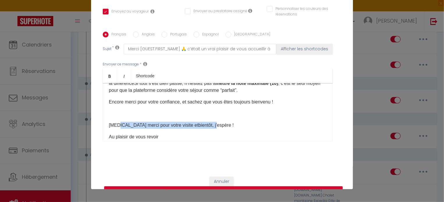
drag, startPoint x: 211, startPoint y: 127, endPoint x: 117, endPoint y: 124, distance: 94.0
click at [117, 124] on p "[MEDICAL_DATA] merci pour votre visite etbientôt, j'espère !" at bounding box center [218, 125] width 218 height 7
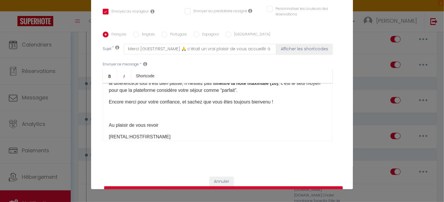
click at [115, 118] on div "Bonjour [GUEST:FIRST_NAME], [PERSON_NAME]espère que vous êtes bien rentré et qu…" at bounding box center [218, 112] width 230 height 58
click at [108, 118] on div "Bonjour [GUEST:FIRST_NAME], [PERSON_NAME]espère que vous êtes bien rentré et qu…" at bounding box center [218, 112] width 230 height 58
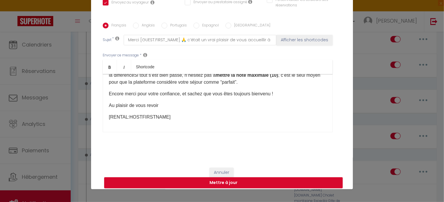
scroll to position [130, 0]
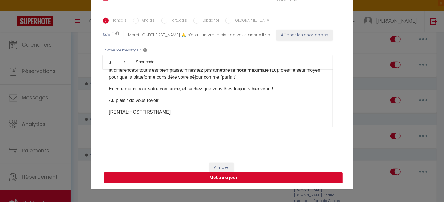
click at [235, 177] on button "Mettre à jour" at bounding box center [223, 177] width 238 height 11
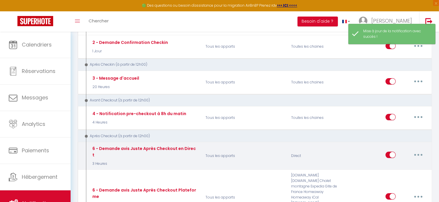
scroll to position [174, 0]
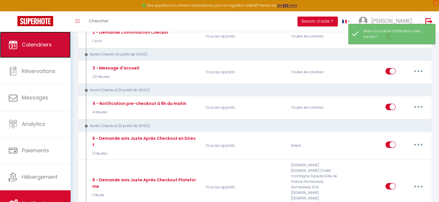
click at [42, 49] on link "Calendriers" at bounding box center [35, 45] width 71 height 26
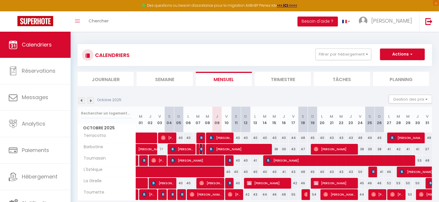
click at [202, 147] on img at bounding box center [201, 149] width 5 height 5
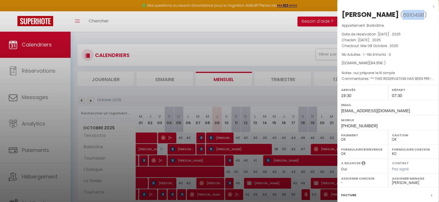
drag, startPoint x: 411, startPoint y: 13, endPoint x: 391, endPoint y: 14, distance: 20.1
click at [401, 14] on span "( 6910498 )" at bounding box center [414, 15] width 26 height 8
copy span "6910498"
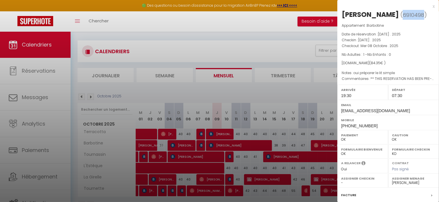
scroll to position [31, 0]
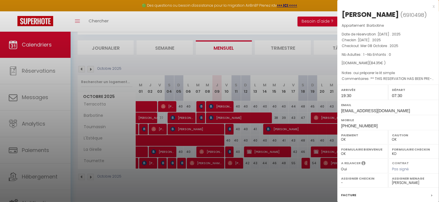
click at [44, 195] on div at bounding box center [219, 101] width 439 height 202
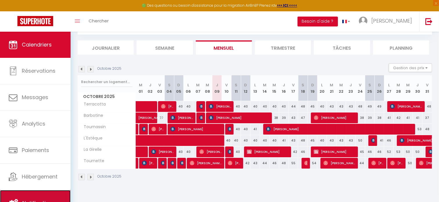
click at [44, 196] on link "Notifications" at bounding box center [35, 203] width 71 height 26
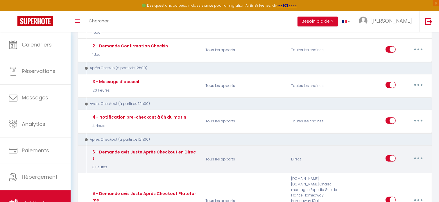
scroll to position [174, 0]
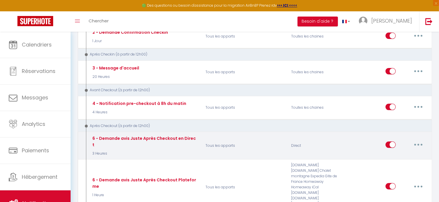
click at [420, 140] on button "button" at bounding box center [419, 144] width 16 height 9
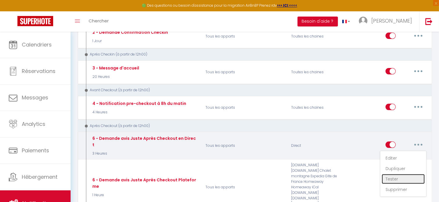
click at [398, 176] on link "Tester" at bounding box center [403, 179] width 43 height 10
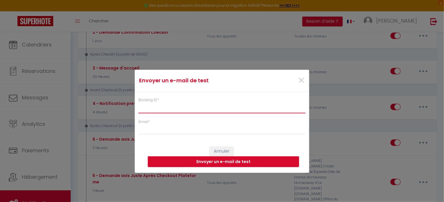
click at [162, 110] on input "Booking ID *" at bounding box center [221, 108] width 167 height 10
paste input "6910498"
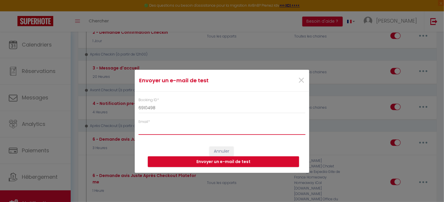
click at [172, 128] on input "Email *" at bounding box center [221, 129] width 167 height 10
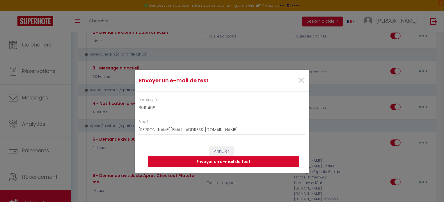
click at [248, 163] on button "Envoyer un e-mail de test" at bounding box center [223, 161] width 151 height 11
drag, startPoint x: 299, startPoint y: 82, endPoint x: 281, endPoint y: 80, distance: 17.5
click at [297, 81] on span "×" at bounding box center [300, 80] width 7 height 17
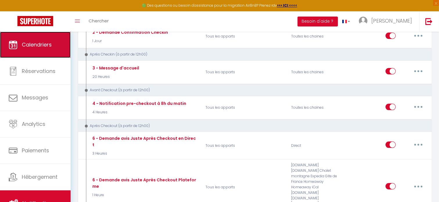
click at [26, 47] on span "Calendriers" at bounding box center [37, 44] width 30 height 7
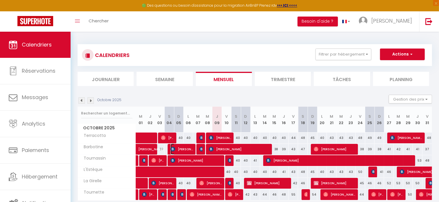
click at [178, 150] on span "[PERSON_NAME]" at bounding box center [182, 149] width 22 height 11
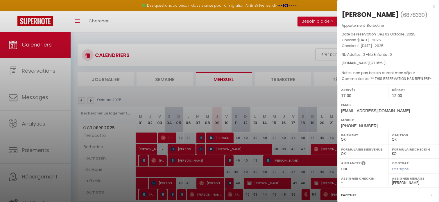
drag, startPoint x: 364, startPoint y: 15, endPoint x: 339, endPoint y: 13, distance: 24.8
click at [339, 13] on div "[PERSON_NAME] ( 6878330 ) Appartement : Barbotine Date de réservation : [DATE] …" at bounding box center [389, 136] width 102 height 252
drag, startPoint x: 352, startPoint y: 16, endPoint x: 339, endPoint y: 36, distance: 24.0
click at [336, 36] on div at bounding box center [219, 101] width 439 height 202
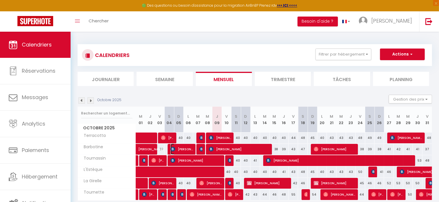
click at [182, 147] on span "[PERSON_NAME]" at bounding box center [182, 149] width 22 height 11
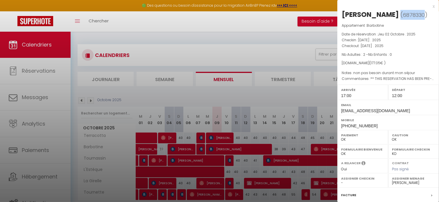
drag, startPoint x: 367, startPoint y: 25, endPoint x: 343, endPoint y: 25, distance: 24.4
click at [401, 19] on span "( 6878330 )" at bounding box center [414, 15] width 27 height 8
drag, startPoint x: 366, startPoint y: 24, endPoint x: 344, endPoint y: 26, distance: 22.3
click at [401, 19] on span "( 6878330 )" at bounding box center [414, 15] width 27 height 8
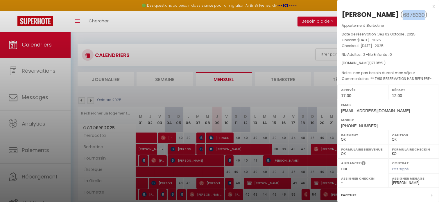
copy span "6878330"
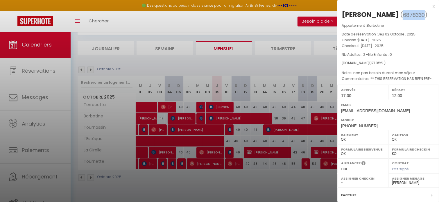
scroll to position [31, 0]
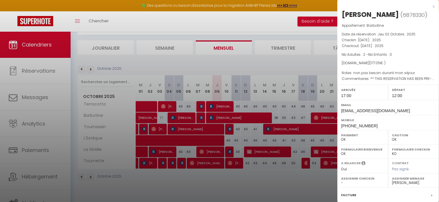
click at [34, 197] on div at bounding box center [219, 101] width 439 height 202
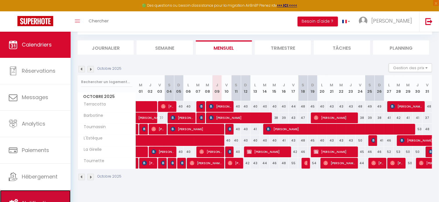
click at [38, 195] on link "Notifications" at bounding box center [35, 203] width 71 height 26
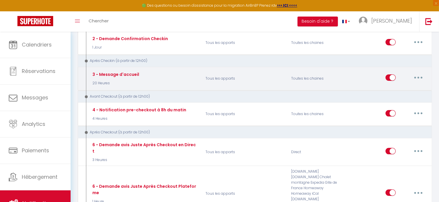
scroll to position [174, 0]
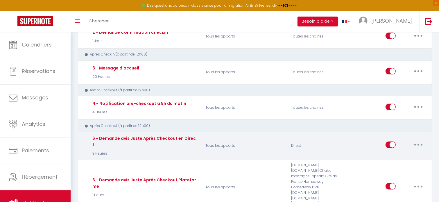
click at [415, 140] on button "button" at bounding box center [419, 144] width 16 height 9
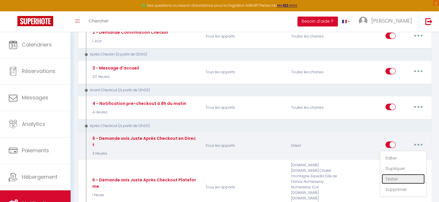
click at [397, 174] on link "Tester" at bounding box center [403, 179] width 43 height 10
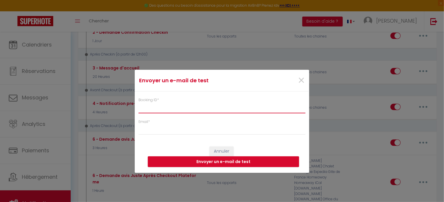
click at [153, 108] on input "Booking ID *" at bounding box center [221, 108] width 167 height 10
paste input "6878330"
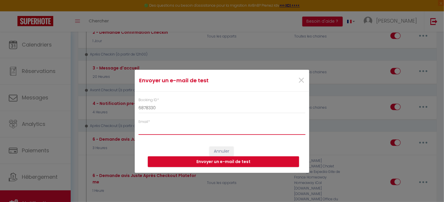
click at [160, 129] on input "Email *" at bounding box center [221, 129] width 167 height 10
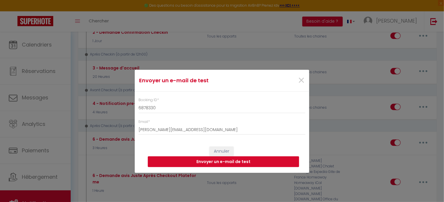
click at [224, 163] on button "Envoyer un e-mail de test" at bounding box center [223, 161] width 151 height 11
click at [301, 80] on span "×" at bounding box center [300, 80] width 7 height 17
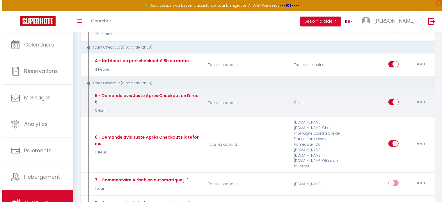
scroll to position [204, 0]
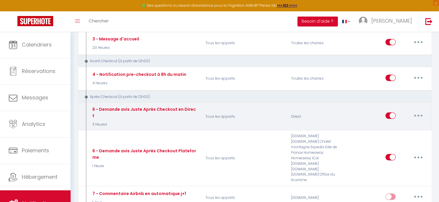
click at [423, 111] on button "button" at bounding box center [419, 115] width 16 height 9
click at [393, 124] on link "Editer" at bounding box center [403, 129] width 43 height 10
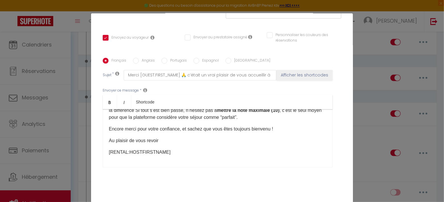
scroll to position [28, 0]
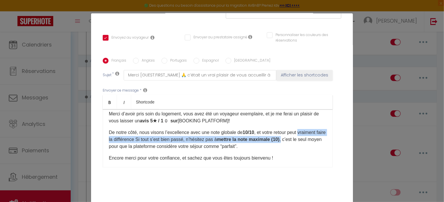
drag, startPoint x: 117, startPoint y: 148, endPoint x: 105, endPoint y: 138, distance: 15.1
click at [105, 138] on div "Bonjour [GUEST:FIRST_NAME], [PERSON_NAME]espère que vous êtes bien rentré et qu…" at bounding box center [218, 138] width 230 height 58
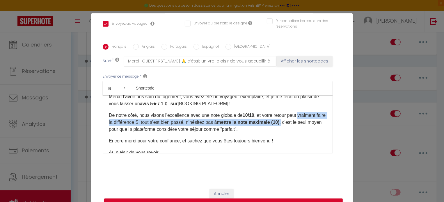
scroll to position [0, 0]
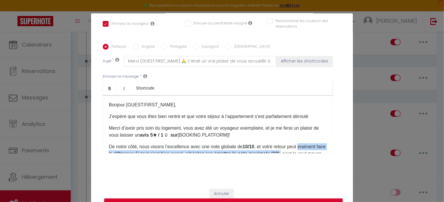
drag, startPoint x: 168, startPoint y: 140, endPoint x: 96, endPoint y: 95, distance: 84.0
click at [96, 95] on div "Titre * 6 - Demande avis Juste Après Checkout en Direct Pour cet hébergement Sé…" at bounding box center [222, 44] width 262 height 278
copy div "Bonjour [GUEST:FIRST_NAME], J’espère que vous êtes bien rentré et que votre séj…"
click at [283, 63] on button "Afficher les shortcodes" at bounding box center [304, 61] width 56 height 10
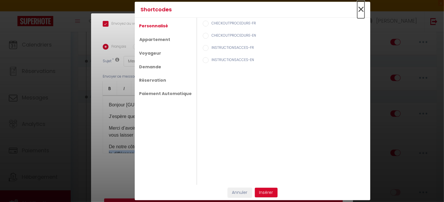
click at [361, 10] on span "×" at bounding box center [360, 9] width 7 height 17
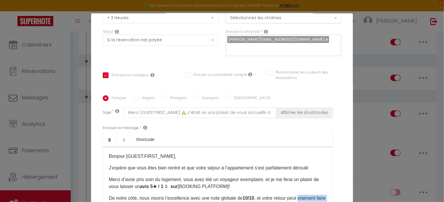
scroll to position [87, 0]
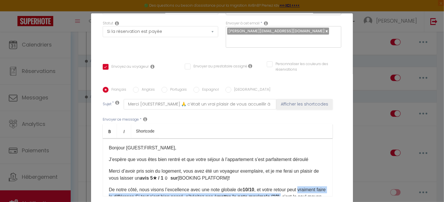
click at [134, 91] on input "Anglais" at bounding box center [136, 90] width 6 height 6
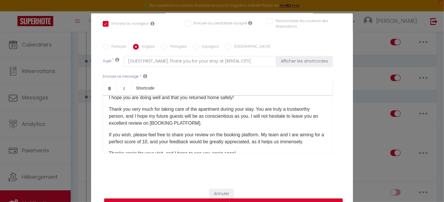
scroll to position [29, 0]
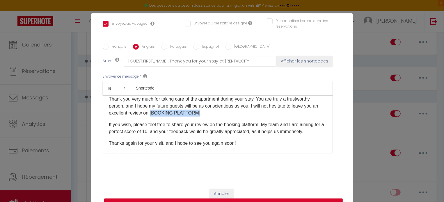
drag, startPoint x: 201, startPoint y: 115, endPoint x: 156, endPoint y: 115, distance: 44.8
click at [156, 115] on p "Thank you very much for taking care of the apartment during your stay. You are …" at bounding box center [218, 106] width 218 height 21
copy p "[BOOKING PLATFORM]"
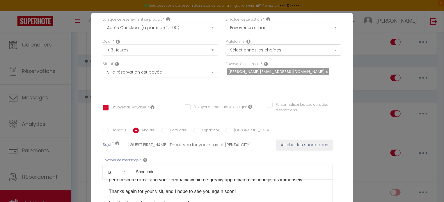
scroll to position [87, 0]
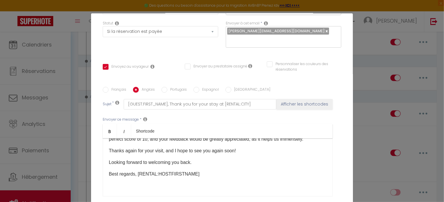
click at [105, 92] on input "Français" at bounding box center [106, 90] width 6 height 6
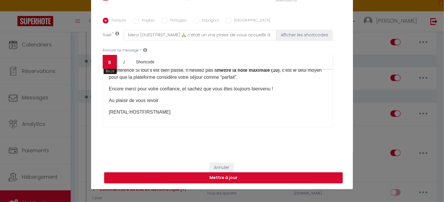
scroll to position [0, 0]
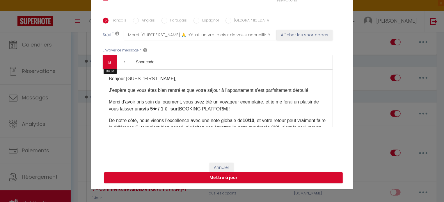
drag, startPoint x: 162, startPoint y: 115, endPoint x: 105, endPoint y: 63, distance: 77.8
click at [105, 63] on div "Bold Italic Shortcode Rich text editor [PERSON_NAME] [GUEST:FIRST_NAME], J’espè…" at bounding box center [218, 91] width 230 height 72
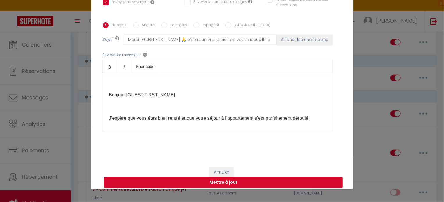
scroll to position [130, 0]
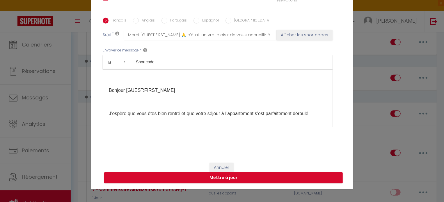
click at [109, 92] on p "Bonjour [GUEST:FIRST_NAME]" at bounding box center [218, 90] width 218 height 7
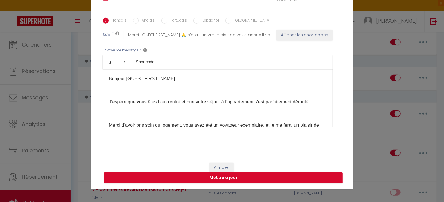
click at [109, 97] on div "​Bonjour [GUEST:FIRST_NAME] J’espère que vous êtes bien rentré et que votre séj…" at bounding box center [218, 98] width 230 height 58
click at [109, 102] on p "J’espère que vous êtes bien rentré et que votre séjour à l’appartement s’est pa…" at bounding box center [218, 102] width 218 height 7
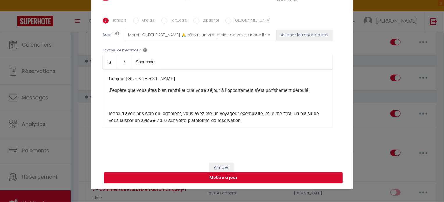
click at [106, 113] on div "​Bonjour [GUEST:FIRST_NAME] J’espère que vous êtes bien rentré et que votre séj…" at bounding box center [218, 98] width 230 height 58
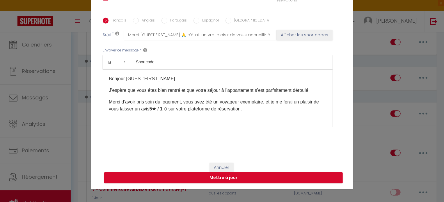
click at [111, 120] on p at bounding box center [218, 120] width 218 height 7
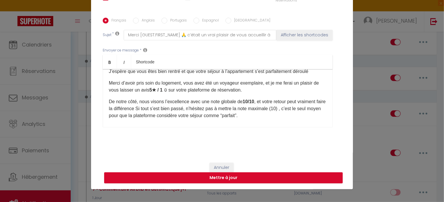
scroll to position [29, 0]
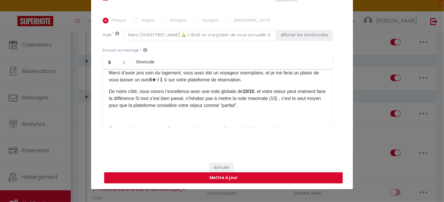
click at [111, 118] on p at bounding box center [218, 117] width 218 height 7
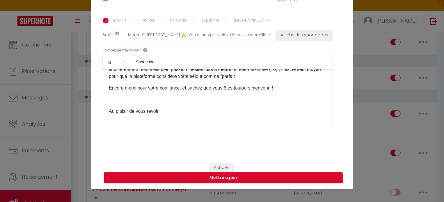
click at [112, 103] on p at bounding box center [218, 99] width 218 height 7
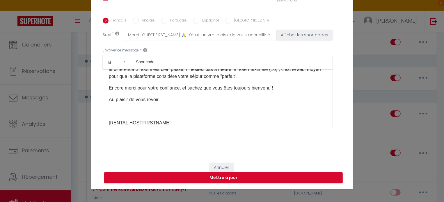
click at [109, 116] on div "​Bonjour [GUEST:FIRST_NAME] J’espère que vous êtes bien rentré et que votre séj…" at bounding box center [218, 98] width 230 height 58
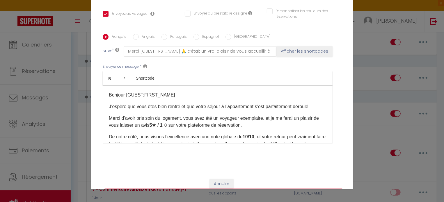
scroll to position [101, 0]
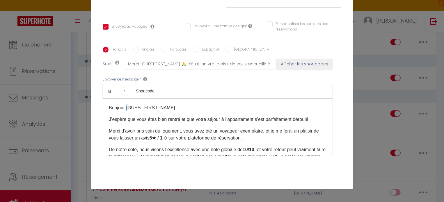
click at [123, 109] on p "​Bonjour [GUEST:FIRST_NAME]" at bounding box center [218, 107] width 218 height 7
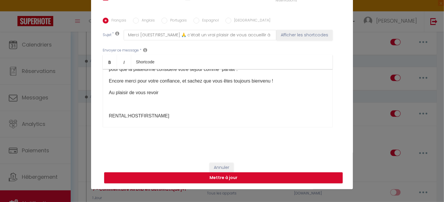
scroll to position [69, 0]
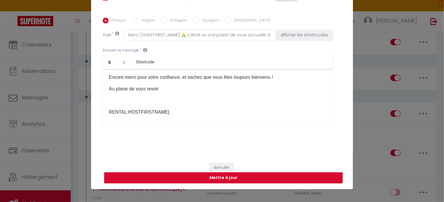
click at [105, 112] on div "​Bonjour [GUEST:FIRST_NAME] J’espère que vous êtes bien rentré et que votre séj…" at bounding box center [218, 98] width 230 height 58
click at [111, 102] on p at bounding box center [218, 100] width 218 height 7
click at [112, 104] on div "​Bonjour [GUEST:FIRST_NAME] J’espère que vous êtes bien rentré et que votre séj…" at bounding box center [218, 98] width 230 height 58
click at [109, 104] on p at bounding box center [218, 100] width 218 height 7
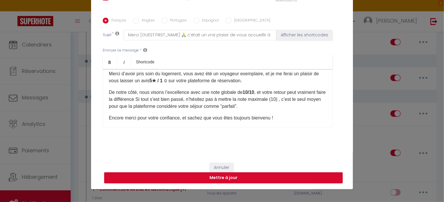
scroll to position [0, 0]
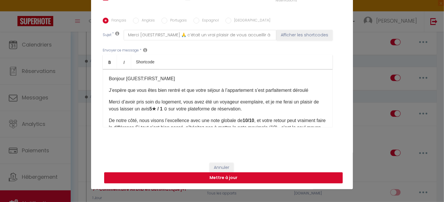
click at [218, 179] on button "Mettre à jour" at bounding box center [223, 177] width 238 height 11
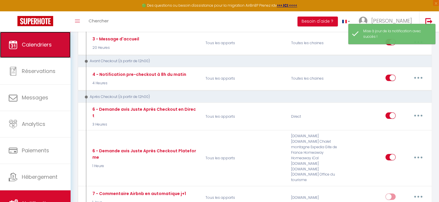
click at [48, 43] on span "Calendriers" at bounding box center [37, 44] width 30 height 7
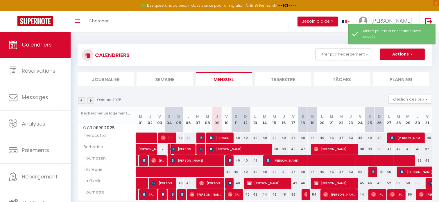
click at [186, 149] on span "[PERSON_NAME]" at bounding box center [182, 149] width 22 height 11
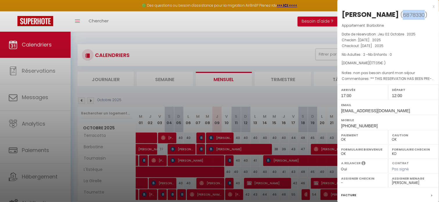
drag, startPoint x: 366, startPoint y: 23, endPoint x: 344, endPoint y: 22, distance: 21.2
click at [401, 19] on span "( 6878330 )" at bounding box center [414, 15] width 27 height 8
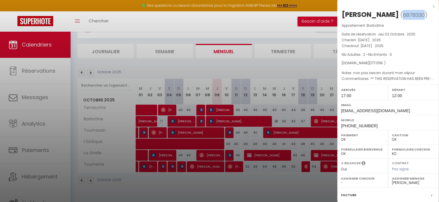
scroll to position [31, 0]
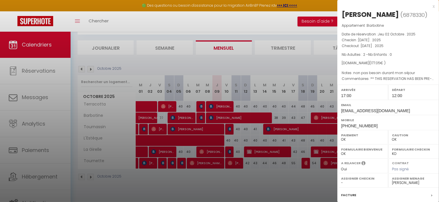
click at [42, 199] on div at bounding box center [219, 101] width 439 height 202
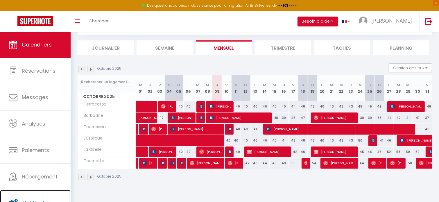
click at [42, 199] on link "Notifications" at bounding box center [35, 203] width 71 height 26
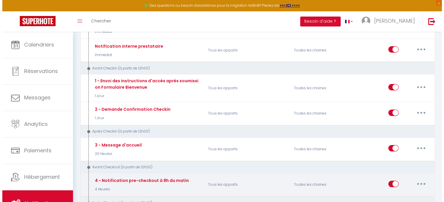
scroll to position [204, 0]
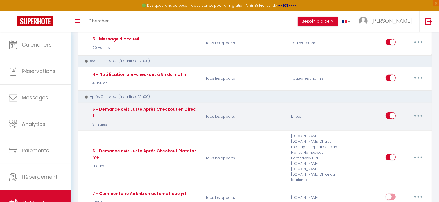
click at [417, 112] on button "button" at bounding box center [419, 115] width 16 height 9
click at [394, 124] on link "Editer" at bounding box center [403, 129] width 43 height 10
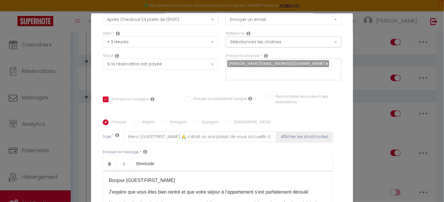
scroll to position [14, 0]
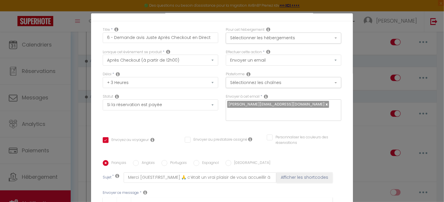
click at [68, 71] on div "Modifier la notification × Titre * 6 - Demande avis Juste Après Checkout en Dir…" at bounding box center [222, 101] width 444 height 202
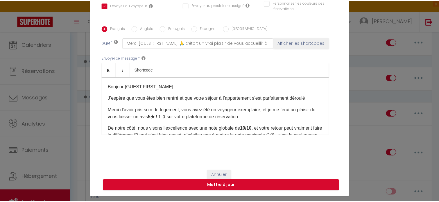
scroll to position [26, 0]
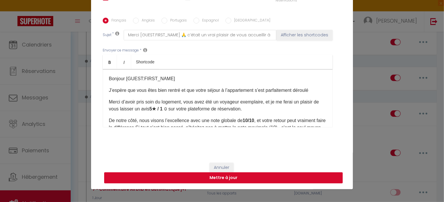
click at [219, 179] on button "Mettre à jour" at bounding box center [223, 177] width 238 height 11
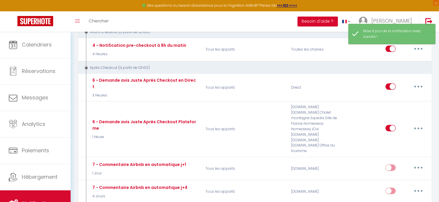
scroll to position [174, 0]
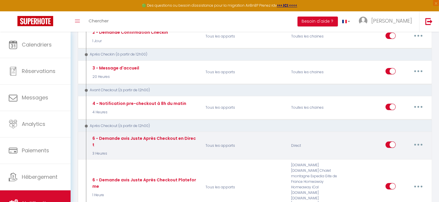
click at [421, 144] on button "button" at bounding box center [419, 144] width 16 height 9
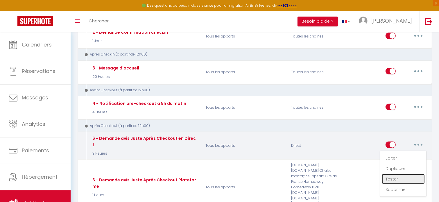
click at [400, 176] on link "Tester" at bounding box center [403, 179] width 43 height 10
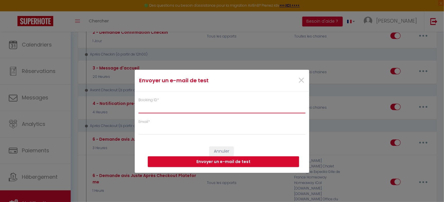
click at [152, 112] on input "Booking ID *" at bounding box center [221, 108] width 167 height 10
paste input "6878330"
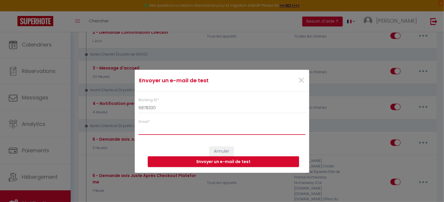
click at [157, 128] on input "Email *" at bounding box center [221, 129] width 167 height 10
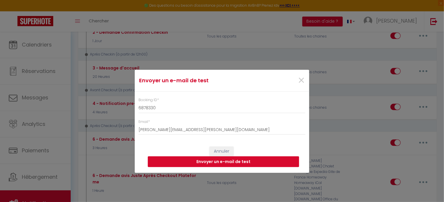
click at [238, 163] on button "Envoyer un e-mail de test" at bounding box center [223, 161] width 151 height 11
click at [226, 164] on button "Envoyer un e-mail de test" at bounding box center [223, 161] width 151 height 11
click at [176, 131] on input "[PERSON_NAME][EMAIL_ADDRESS][PERSON_NAME][DOMAIN_NAME]" at bounding box center [221, 129] width 167 height 10
click at [200, 164] on button "Envoyer un e-mail de test" at bounding box center [223, 161] width 151 height 11
click at [304, 79] on span "×" at bounding box center [300, 80] width 7 height 17
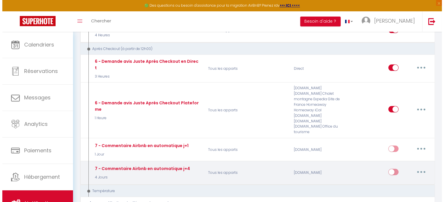
scroll to position [262, 0]
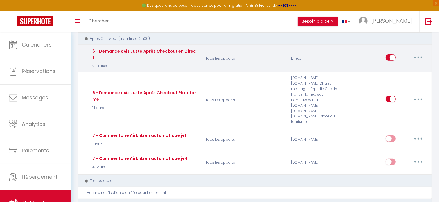
click at [418, 57] on icon "button" at bounding box center [419, 58] width 2 height 2
click at [394, 66] on link "Editer" at bounding box center [403, 71] width 43 height 10
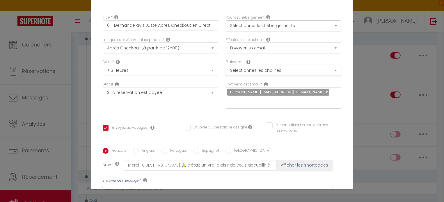
scroll to position [28, 0]
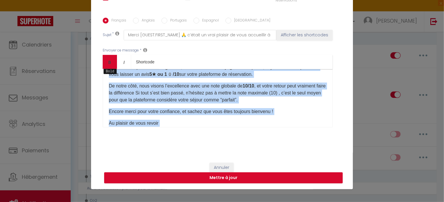
scroll to position [0, 0]
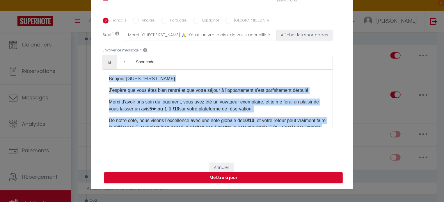
drag, startPoint x: 164, startPoint y: 113, endPoint x: 102, endPoint y: 75, distance: 71.8
click at [103, 75] on div "​Bonjour [GUEST:FIRST_NAME] J’espère que vous êtes bien rentré et que votre séj…" at bounding box center [218, 98] width 230 height 58
click at [231, 177] on button "Mettre à jour" at bounding box center [223, 177] width 238 height 11
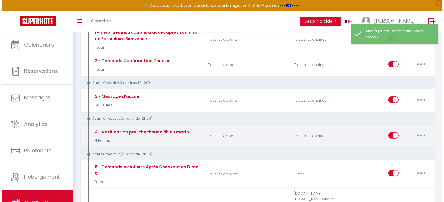
scroll to position [174, 0]
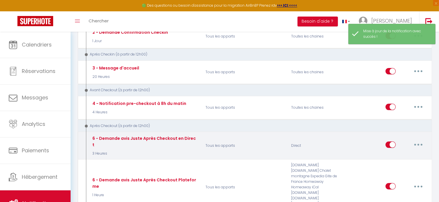
click at [416, 140] on button "button" at bounding box center [419, 144] width 16 height 9
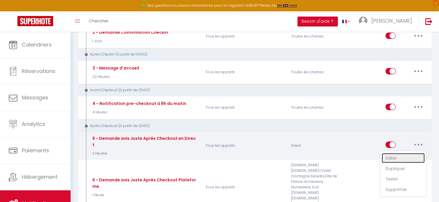
click at [395, 155] on link "Editer" at bounding box center [403, 158] width 43 height 10
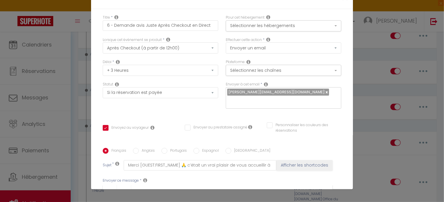
click at [134, 148] on input "Anglais" at bounding box center [136, 151] width 6 height 6
click at [103, 148] on input "Français" at bounding box center [106, 151] width 6 height 6
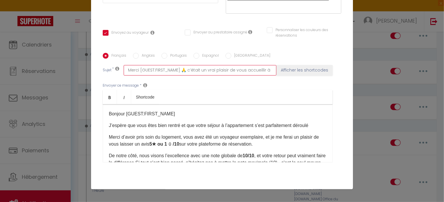
click at [186, 71] on input "Merci [GUEST:FIRST_NAME] 🙏 c’était un vrai plaisir de vous accueillir à [RENTAL…" at bounding box center [200, 70] width 153 height 10
drag, startPoint x: 179, startPoint y: 71, endPoint x: 241, endPoint y: 73, distance: 61.4
click at [241, 73] on input "Merci [GUEST:FIRST_NAME] 🙏 c’était un vrai plaisir de vous accueillir à [RENTAL…" at bounding box center [200, 70] width 153 height 10
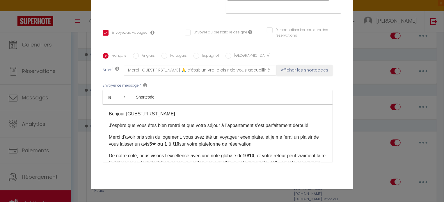
click at [148, 64] on div "Français Anglais Portugais Espagnol Italien Sujet * Merci [GUEST:FIRST_NAME] 🙏 …" at bounding box center [221, 111] width 241 height 117
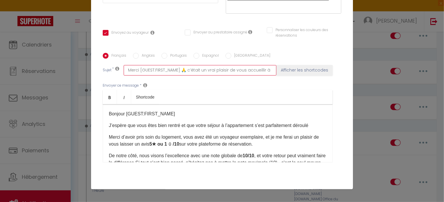
scroll to position [0, 26]
drag, startPoint x: 123, startPoint y: 70, endPoint x: 278, endPoint y: 68, distance: 155.0
click at [278, 68] on div "Sujet * Merci [GUEST:FIRST_NAME] 🙏 c’était un vrai plaisir de vous accueillir à…" at bounding box center [222, 70] width 238 height 10
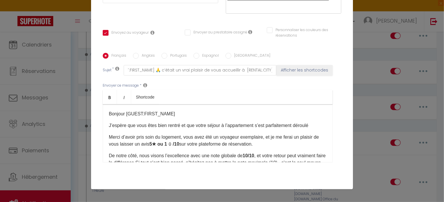
click at [133, 56] on input "Anglais" at bounding box center [136, 56] width 6 height 6
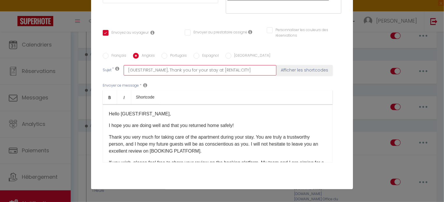
drag, startPoint x: 254, startPoint y: 72, endPoint x: 112, endPoint y: 73, distance: 142.2
click at [112, 73] on div "Sujet * [GUEST:FIRST_NAME], Thank you for your stay at [RENTAL:CITY] Afficher l…" at bounding box center [222, 70] width 238 height 10
paste input "Merci [GUEST:FIRST_NAME] 🙏 c’était un vrai plaisir de vous accueillir à [RENTAL…"
click at [128, 71] on input "Merci [GUEST:FIRST_NAME] 🙏 c’était un vrai plaisir de vous accueillir à [RENTAL…" at bounding box center [200, 70] width 153 height 10
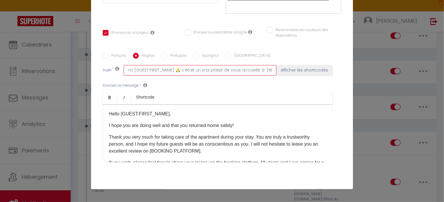
scroll to position [0, 0]
click at [196, 70] on input "Thank you [GUEST:FIRST_NAME] 🙏 c’était un vrai plaisir de vous accueillir à [RE…" at bounding box center [200, 70] width 153 height 10
paste input "It was a real pleasure to host you at"
click at [262, 71] on input "Thank you [GUEST:FIRST_NAME] 🙏 It was a real pleasure to host you atc’était un …" at bounding box center [200, 70] width 153 height 10
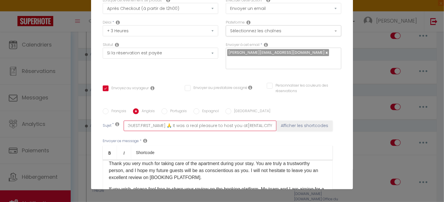
scroll to position [58, 0]
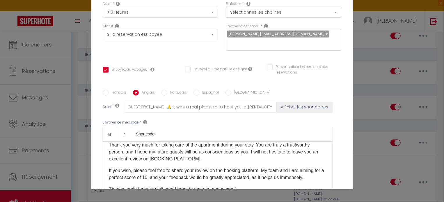
click at [103, 92] on input "Français" at bounding box center [106, 93] width 6 height 6
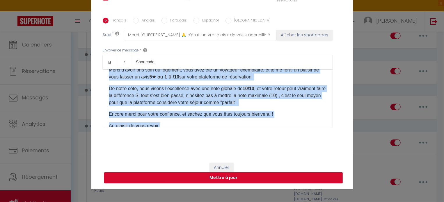
scroll to position [0, 0]
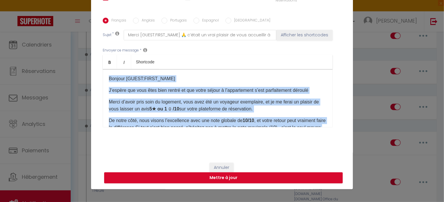
drag, startPoint x: 163, startPoint y: 114, endPoint x: 92, endPoint y: 67, distance: 85.7
click at [92, 67] on div "Titre * 6 - Demande avis Juste Après Checkout en Direct Pour cet hébergement Sé…" at bounding box center [222, 18] width 262 height 278
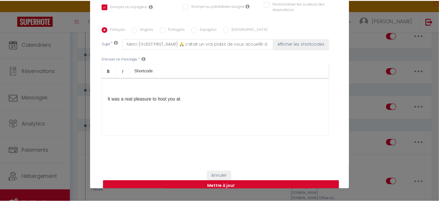
scroll to position [130, 0]
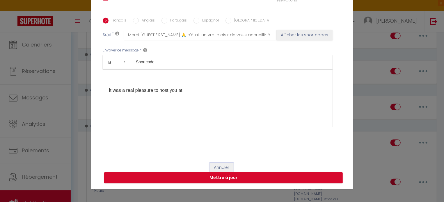
click at [215, 166] on button "Annuler" at bounding box center [221, 168] width 24 height 10
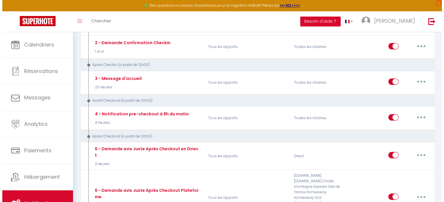
scroll to position [174, 0]
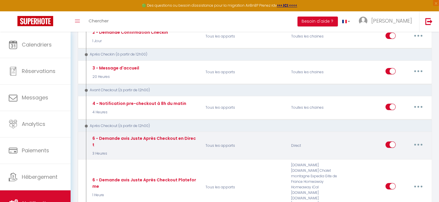
click at [418, 141] on button "button" at bounding box center [419, 144] width 16 height 9
click at [393, 153] on link "Editer" at bounding box center [403, 158] width 43 height 10
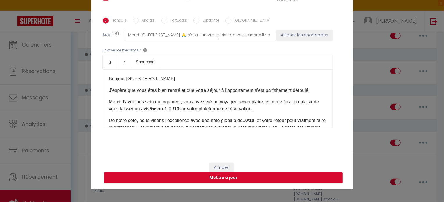
click at [134, 20] on input "Anglais" at bounding box center [136, 21] width 6 height 6
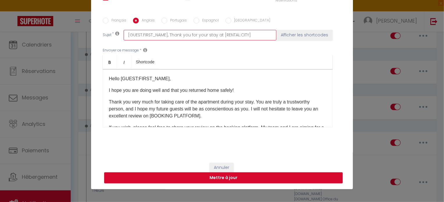
click at [126, 35] on input "[GUEST:FIRST_NAME], Thank you for your stay at [RENTAL:CITY]" at bounding box center [200, 35] width 153 height 10
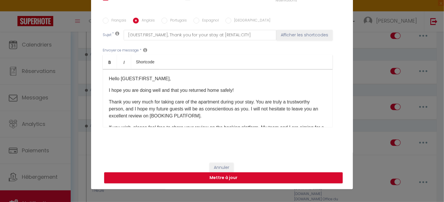
click at [108, 21] on label "Français" at bounding box center [117, 21] width 18 height 6
click at [106, 21] on input "Français" at bounding box center [106, 21] width 6 height 6
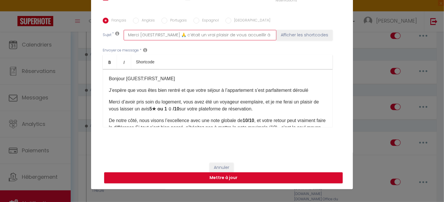
scroll to position [0, 10]
drag, startPoint x: 266, startPoint y: 35, endPoint x: 152, endPoint y: 35, distance: 114.3
click at [152, 35] on input "Merci [GUEST:FIRST_NAME] 🙏 c’était un vrai plaisir de vous accueillir à [RENTAL…" at bounding box center [200, 35] width 153 height 10
click at [137, 35] on input "Merci [GUEST:FIRST_NAME] 🙏 c’était un vrai plaisir de vous accueillir à [RENTAL…" at bounding box center [200, 35] width 153 height 10
click at [124, 35] on input "Merci [GUEST:FIRST_NAME] 🙏 c’était un vrai plaisir de vous accueillir à [RENTAL…" at bounding box center [200, 35] width 153 height 10
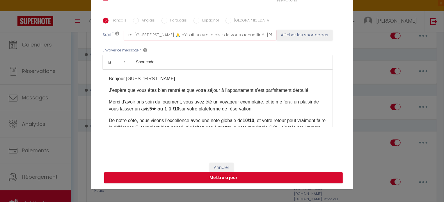
scroll to position [0, 0]
click at [124, 35] on input "Merci [GUEST:FIRST_NAME] 🙏 c’était un vrai plaisir de vous accueillir à [RENTAL…" at bounding box center [200, 35] width 153 height 10
drag, startPoint x: 123, startPoint y: 35, endPoint x: 278, endPoint y: 35, distance: 155.0
click at [278, 35] on div "Sujet * Merci [GUEST:FIRST_NAME] 🙏 c’était un vrai plaisir de vous accueillir à…" at bounding box center [222, 35] width 238 height 10
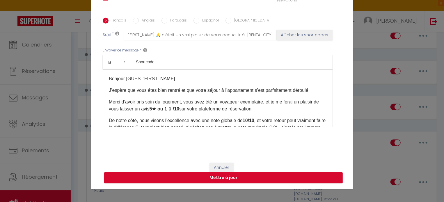
click at [134, 20] on input "Anglais" at bounding box center [136, 21] width 6 height 6
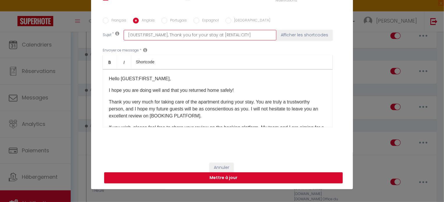
click at [124, 35] on input "[GUEST:FIRST_NAME], Thank you for your stay at [RENTAL:CITY]" at bounding box center [200, 35] width 153 height 10
drag, startPoint x: 124, startPoint y: 35, endPoint x: 247, endPoint y: 33, distance: 123.0
click at [247, 32] on input "[GUEST:FIRST_NAME], Thank you for your stay at [RENTAL:CITY]" at bounding box center [200, 35] width 153 height 10
drag, startPoint x: 247, startPoint y: 33, endPoint x: 107, endPoint y: 40, distance: 140.0
click at [107, 40] on div "Français Anglais Portugais Espagnol Italien Sujet * [GUEST:FIRST_NAME], Thank y…" at bounding box center [221, 76] width 241 height 117
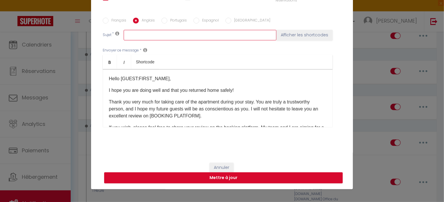
paste input "Merci [GUEST:FIRST_NAME] 🙏 c’était un vrai plaisir de vous accueillir à [RENTAL…"
click at [133, 35] on input "Merci [GUEST:FIRST_NAME] 🙏 c’était un vrai plaisir de vous accueillir à [RENTAL…" at bounding box center [200, 35] width 153 height 10
click at [194, 35] on input "Thank you [GUEST:FIRST_NAME] 🙏 c’était un vrai plaisir de vous accueillir à [RE…" at bounding box center [200, 35] width 153 height 10
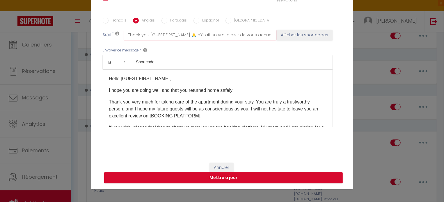
paste input "It was a real pleasure to host you at"
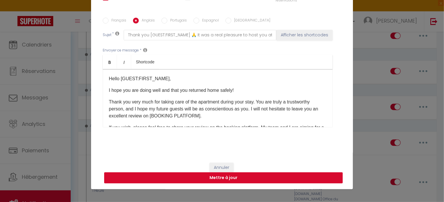
click at [233, 178] on button "Mettre à jour" at bounding box center [223, 177] width 238 height 11
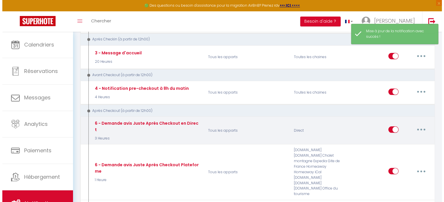
scroll to position [204, 0]
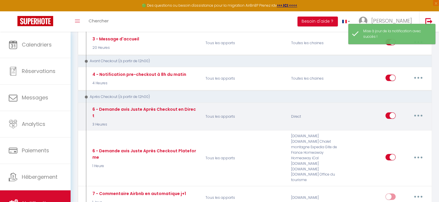
click at [419, 115] on icon "button" at bounding box center [419, 116] width 2 height 2
click at [402, 124] on link "Editer" at bounding box center [403, 129] width 43 height 10
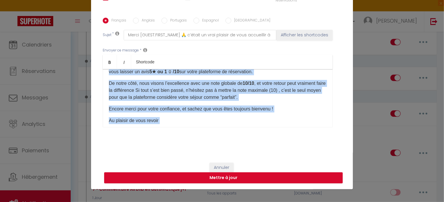
scroll to position [57, 0]
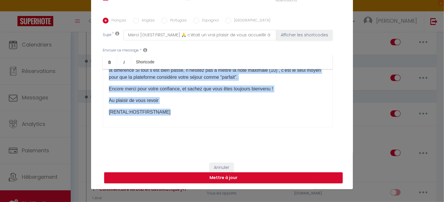
drag, startPoint x: 106, startPoint y: 79, endPoint x: 254, endPoint y: 125, distance: 154.8
click at [266, 143] on div "Français Anglais Portugais Espagnol Italien Sujet * Merci [GUEST:FIRST_NAME] 🙏 …" at bounding box center [222, 76] width 238 height 135
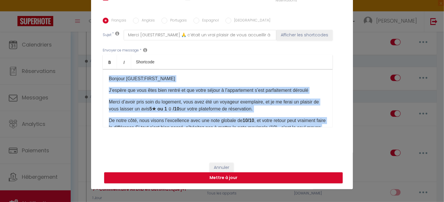
scroll to position [29, 0]
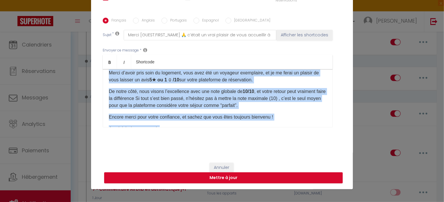
click at [186, 92] on p "De notre côté, nous visons l’excellence avec une note globale de 10/10 , et vot…" at bounding box center [218, 98] width 218 height 21
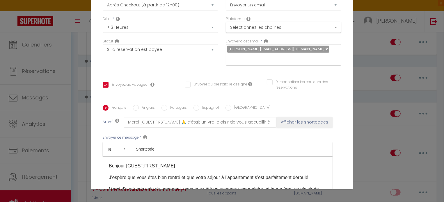
scroll to position [43, 0]
click at [135, 106] on input "Anglais" at bounding box center [136, 108] width 6 height 6
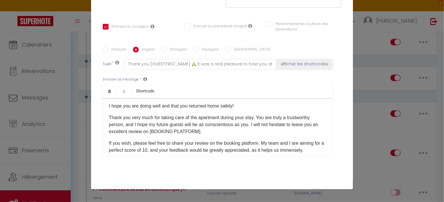
scroll to position [0, 0]
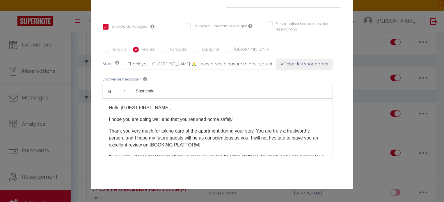
click at [166, 110] on p "Hello [GUEST:FIRST_NAME]," at bounding box center [218, 107] width 218 height 7
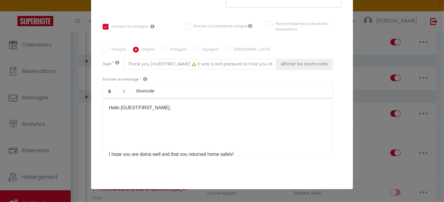
click at [115, 117] on p at bounding box center [218, 119] width 218 height 7
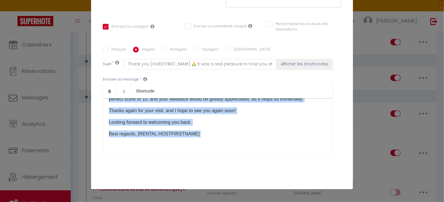
scroll to position [192, 0]
drag, startPoint x: 130, startPoint y: 112, endPoint x: 197, endPoint y: 123, distance: 68.4
click at [197, 123] on div "Hello [GUEST:FIRST_NAME], I hope you had a safe journey home and that your stay…" at bounding box center [218, 127] width 230 height 58
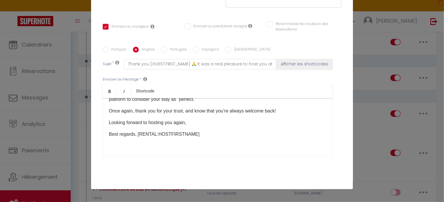
scroll to position [130, 0]
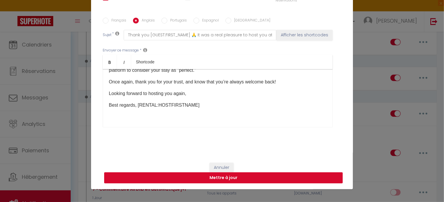
click at [223, 178] on button "Mettre à jour" at bounding box center [223, 177] width 238 height 11
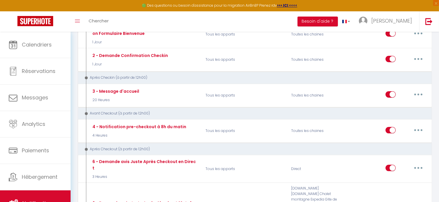
scroll to position [145, 0]
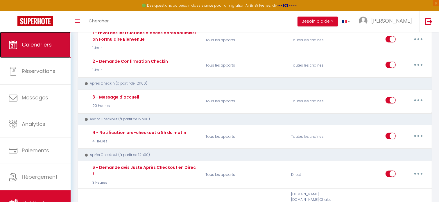
click at [38, 40] on link "Calendriers" at bounding box center [35, 45] width 71 height 26
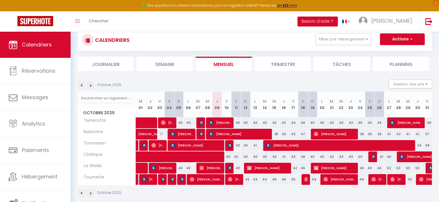
scroll to position [29, 0]
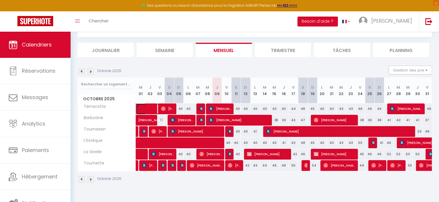
click at [148, 107] on span at bounding box center [155, 109] width 27 height 11
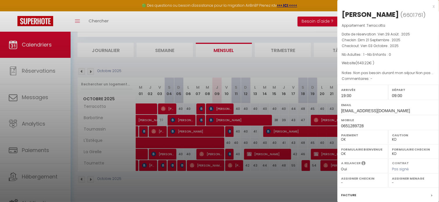
click at [284, 193] on div at bounding box center [219, 101] width 439 height 202
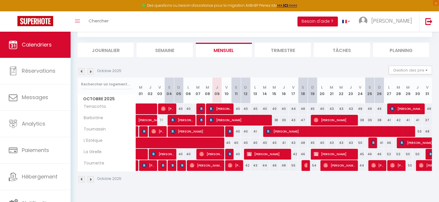
click at [81, 179] on img at bounding box center [82, 179] width 6 height 6
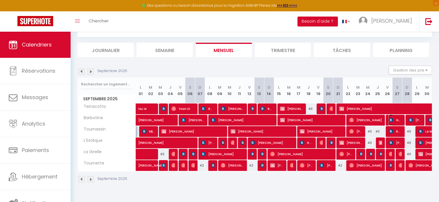
click at [397, 120] on span "GOBAL Pablo" at bounding box center [395, 120] width 13 height 11
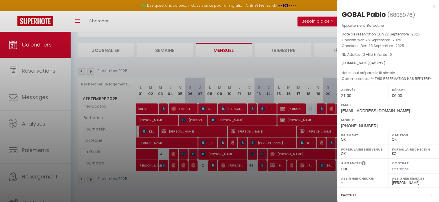
click at [325, 72] on div at bounding box center [219, 101] width 439 height 202
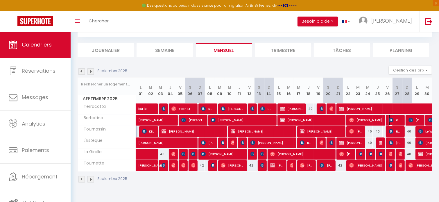
click at [394, 116] on span "GOBAL Pablo" at bounding box center [395, 120] width 13 height 11
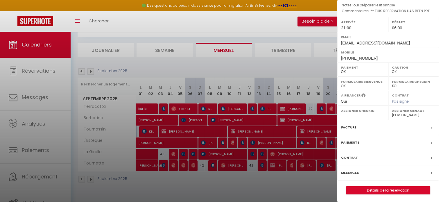
scroll to position [31, 0]
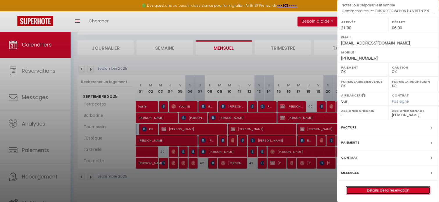
click at [383, 188] on link "Détails de la réservation" at bounding box center [389, 191] width 84 height 8
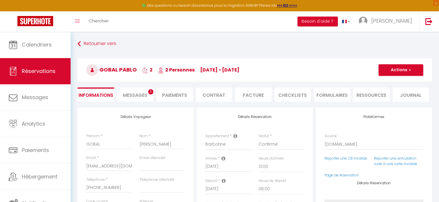
click at [140, 93] on span "Messages" at bounding box center [135, 95] width 24 height 7
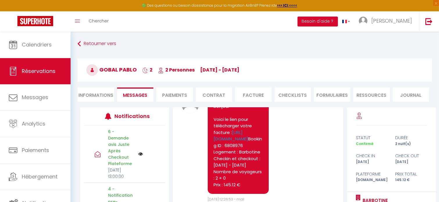
scroll to position [2404, 0]
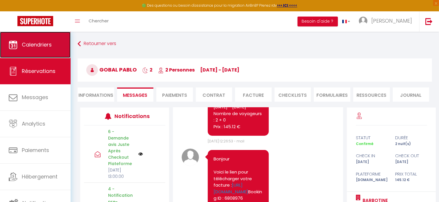
click at [28, 44] on span "Calendriers" at bounding box center [37, 44] width 30 height 7
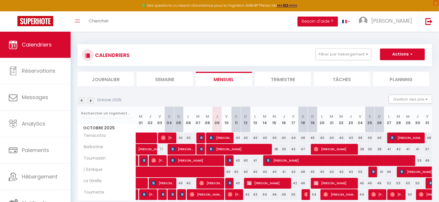
click at [79, 103] on img at bounding box center [82, 100] width 6 height 6
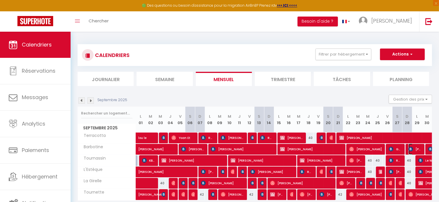
click at [414, 149] on span "[PERSON_NAME]" at bounding box center [415, 149] width 13 height 11
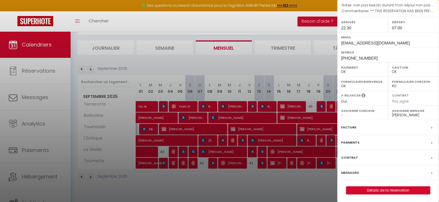
scroll to position [31, 0]
click at [397, 187] on link "Détails de la réservation" at bounding box center [389, 191] width 84 height 8
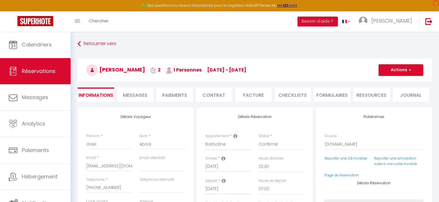
click at [145, 96] on span "Messages" at bounding box center [135, 95] width 24 height 7
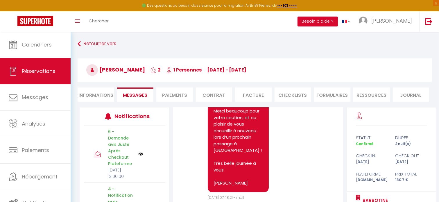
scroll to position [1910, 0]
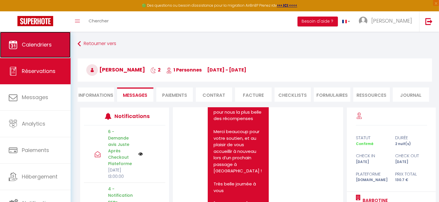
click at [42, 49] on link "Calendriers" at bounding box center [35, 45] width 71 height 26
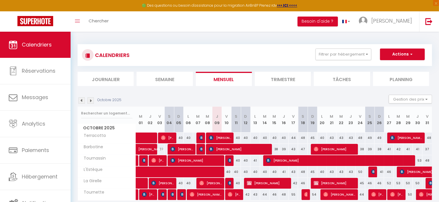
click at [80, 101] on img at bounding box center [82, 100] width 6 height 6
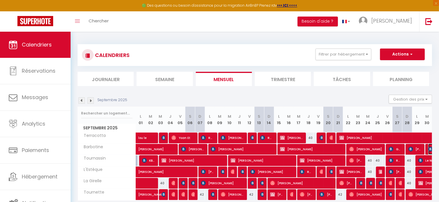
click at [429, 149] on img at bounding box center [431, 149] width 5 height 5
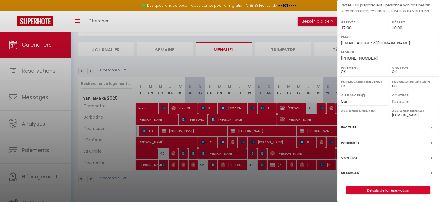
scroll to position [31, 0]
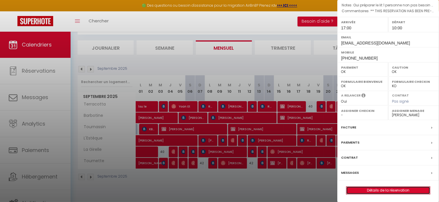
click at [391, 187] on link "Détails de la réservation" at bounding box center [389, 191] width 84 height 8
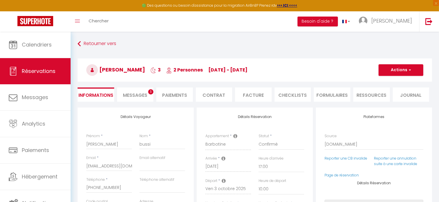
click at [136, 96] on span "Messages" at bounding box center [135, 95] width 24 height 7
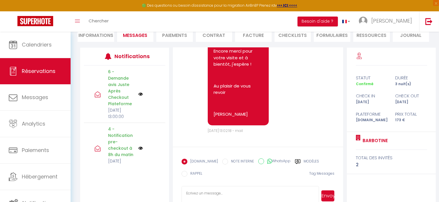
scroll to position [75, 0]
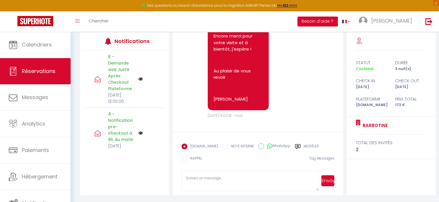
click at [208, 179] on textarea at bounding box center [251, 181] width 138 height 20
paste textarea "Bonjour [Prénom] J’espère que vous allez bien ! Un grand merci [MEDICAL_DATA] d…"
click at [221, 177] on textarea "Bonjour [Prénom] J’espère que vous allez bien ! Un grand merci [MEDICAL_DATA] d…" at bounding box center [251, 181] width 138 height 20
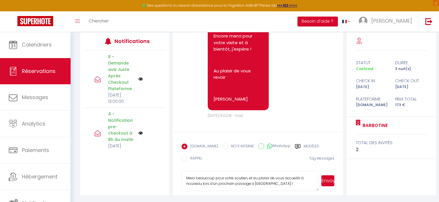
scroll to position [109, 0]
click at [326, 180] on button "Envoyer" at bounding box center [328, 180] width 13 height 11
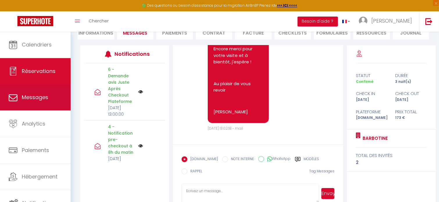
scroll to position [0, 0]
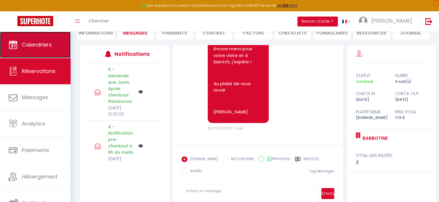
click at [41, 48] on span "Calendriers" at bounding box center [37, 44] width 30 height 7
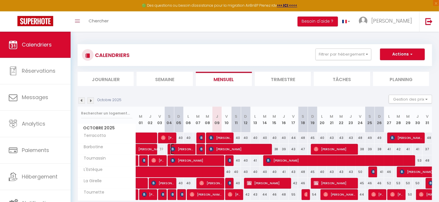
click at [177, 149] on span "[PERSON_NAME]" at bounding box center [182, 149] width 22 height 11
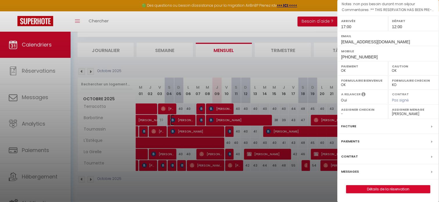
scroll to position [31, 0]
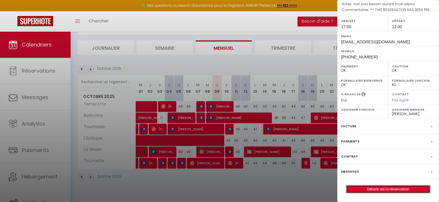
click at [391, 189] on link "Détails de la réservation" at bounding box center [389, 190] width 84 height 8
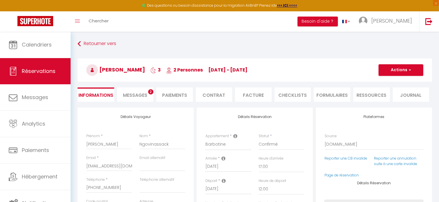
click at [138, 94] on span "Messages" at bounding box center [135, 95] width 24 height 7
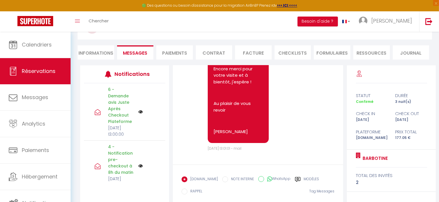
scroll to position [75, 0]
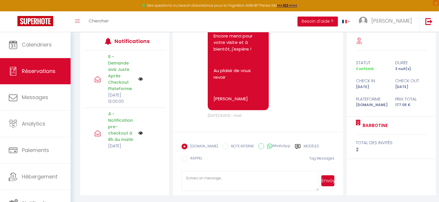
click at [222, 181] on textarea at bounding box center [251, 181] width 138 height 20
paste textarea "Bonjour [Prénom] J’espère que vous allez bien ! Un grand merci [MEDICAL_DATA] d…"
click at [224, 178] on textarea "Bonjour [Prénom] J’espère que vous allez bien ! Un grand merci [MEDICAL_DATA] d…" at bounding box center [251, 181] width 138 height 20
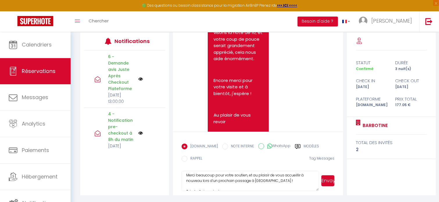
scroll to position [109, 0]
click at [240, 179] on textarea "Bonjour [PERSON_NAME] J’espère que vous allez bien ! Un grand merci encore d’av…" at bounding box center [251, 181] width 138 height 20
click at [325, 180] on button "Envoyer" at bounding box center [328, 180] width 13 height 11
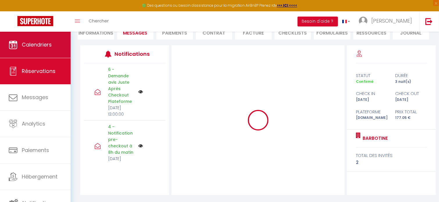
scroll to position [0, 0]
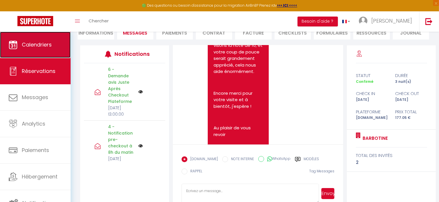
click at [35, 43] on span "Calendriers" at bounding box center [37, 44] width 30 height 7
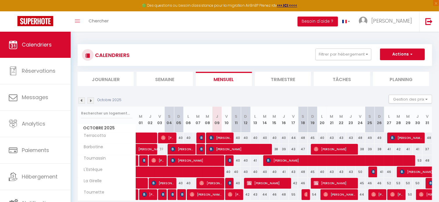
click at [80, 101] on img at bounding box center [82, 100] width 6 height 6
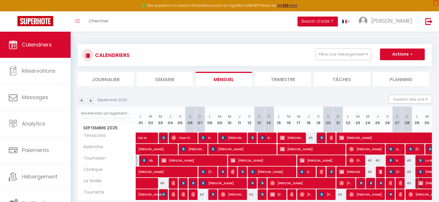
click at [426, 183] on span "[PERSON_NAME]" at bounding box center [439, 183] width 40 height 11
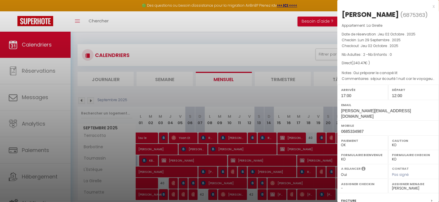
click at [426, 183] on div "Assigner Menage - [PERSON_NAME]" at bounding box center [414, 186] width 51 height 14
click at [231, 54] on div at bounding box center [219, 101] width 439 height 202
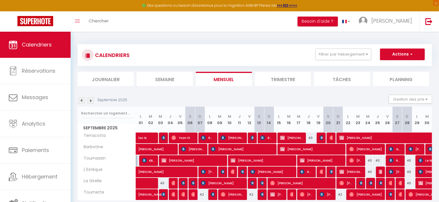
click at [92, 102] on img at bounding box center [91, 100] width 6 height 6
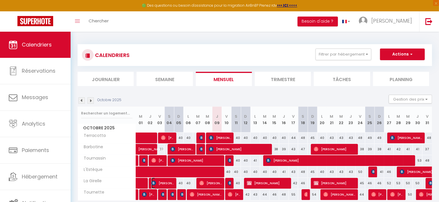
click at [162, 181] on span "[PERSON_NAME]" at bounding box center [163, 183] width 22 height 11
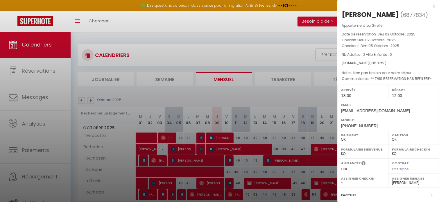
click at [251, 173] on div at bounding box center [219, 101] width 439 height 202
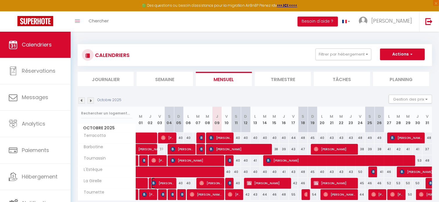
click at [161, 183] on span "[PERSON_NAME]" at bounding box center [163, 183] width 22 height 11
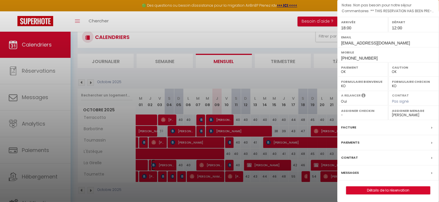
scroll to position [31, 0]
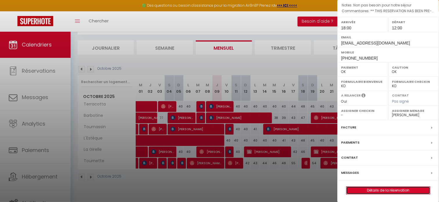
click at [383, 189] on link "Détails de la réservation" at bounding box center [389, 191] width 84 height 8
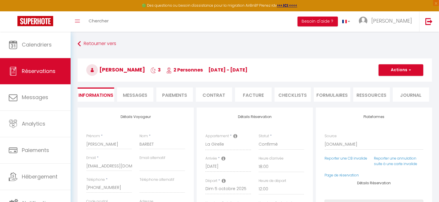
click at [144, 94] on span "Messages" at bounding box center [135, 95] width 24 height 7
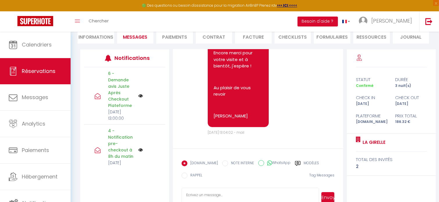
scroll to position [1781, 0]
click at [227, 194] on textarea at bounding box center [251, 198] width 138 height 20
paste textarea "Bonjour [Prénom] J’espère que vous allez bien ! Un grand merci [MEDICAL_DATA] d…"
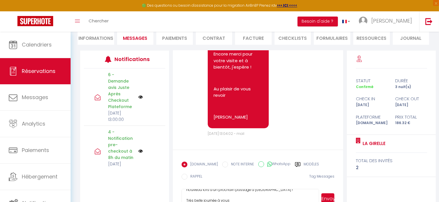
scroll to position [75, 0]
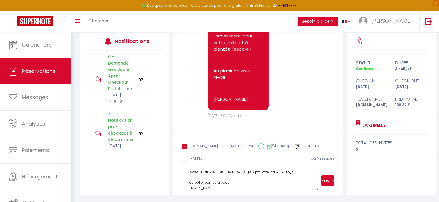
click at [241, 185] on textarea "Bonjour [Prénom] J’espère que vous allez bien ! Un grand merci [MEDICAL_DATA] d…" at bounding box center [251, 181] width 138 height 20
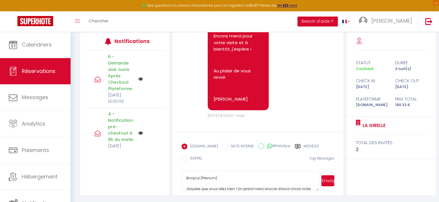
click at [235, 174] on textarea "Bonjour [Prénom] J’espère que vous allez bien ! Un grand merci encore d’avoir c…" at bounding box center [251, 181] width 138 height 20
click at [330, 182] on button "Envoyer" at bounding box center [328, 180] width 13 height 11
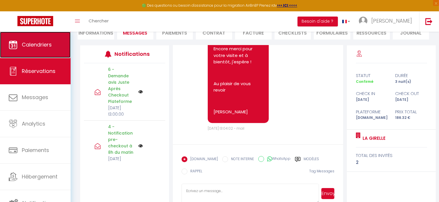
click at [50, 45] on span "Calendriers" at bounding box center [37, 44] width 30 height 7
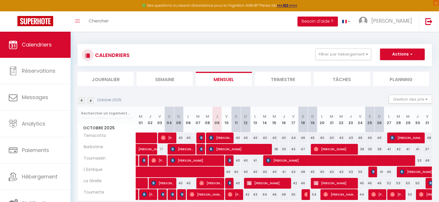
click at [81, 101] on img at bounding box center [82, 100] width 6 height 6
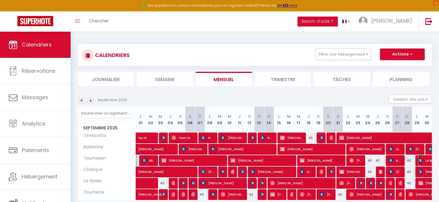
click at [426, 159] on span "Le Wang" at bounding box center [432, 160] width 27 height 11
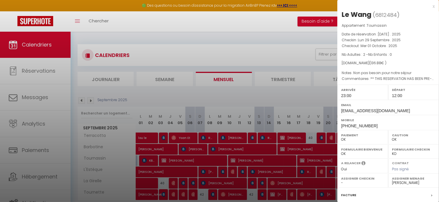
drag, startPoint x: 287, startPoint y: 54, endPoint x: 255, endPoint y: 7, distance: 56.8
click at [287, 53] on div at bounding box center [219, 101] width 439 height 202
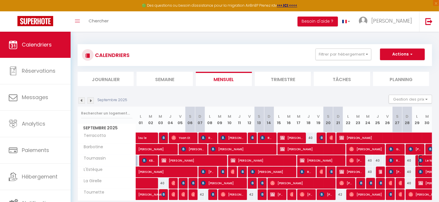
click at [424, 160] on span "Le Wang" at bounding box center [432, 160] width 27 height 11
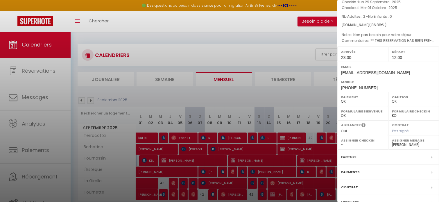
scroll to position [68, 0]
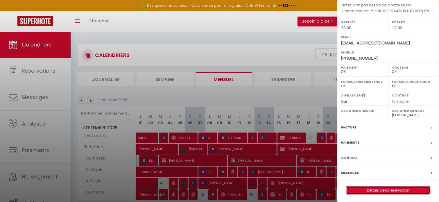
click at [393, 190] on link "Détails de la réservation" at bounding box center [389, 191] width 84 height 8
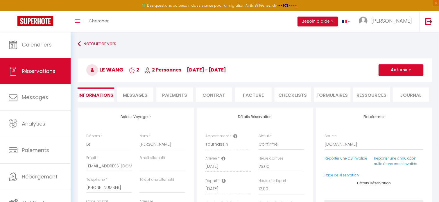
click at [133, 93] on span "Messages" at bounding box center [135, 95] width 24 height 7
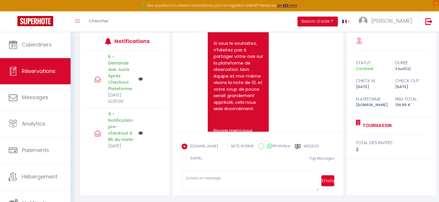
scroll to position [1489, 0]
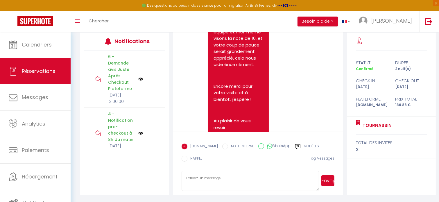
click at [204, 183] on textarea at bounding box center [251, 181] width 138 height 20
paste textarea "Bonjour [Prénom] J’espère que vous allez bien ! Un grand merci [MEDICAL_DATA] d…"
click at [218, 179] on textarea "Bonjour [Prénom] J’espère que vous allez bien ! Un grand merci [MEDICAL_DATA] d…" at bounding box center [251, 181] width 138 height 20
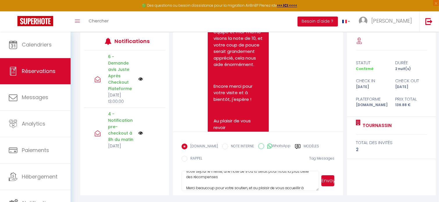
scroll to position [109, 0]
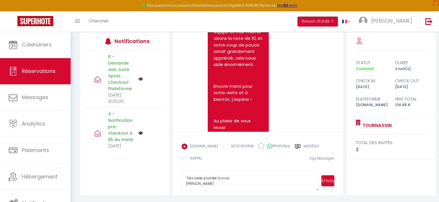
click at [234, 179] on textarea "Bonjour Le J’espère que vous allez bien ! Un grand merci [MEDICAL_DATA] d’avoir…" at bounding box center [251, 181] width 138 height 20
click at [325, 182] on button "Envoyer" at bounding box center [328, 180] width 13 height 11
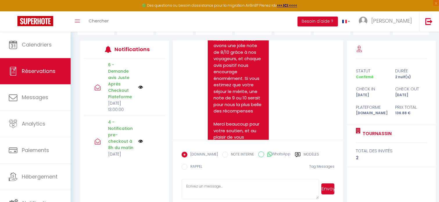
scroll to position [75, 0]
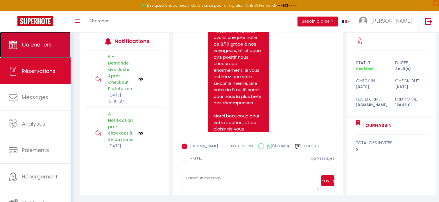
click at [41, 47] on span "Calendriers" at bounding box center [37, 44] width 30 height 7
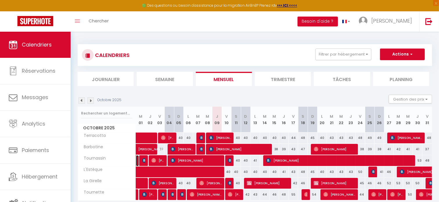
click at [137, 162] on link at bounding box center [137, 160] width 3 height 11
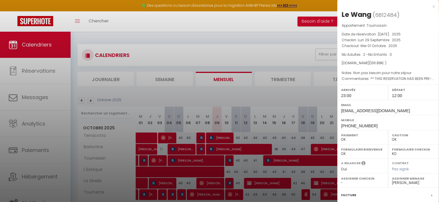
click at [143, 162] on div at bounding box center [219, 101] width 439 height 202
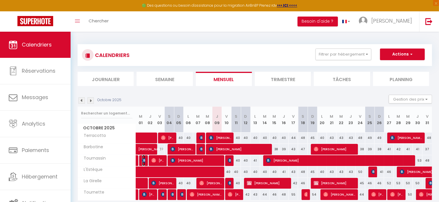
click at [143, 162] on img at bounding box center [144, 160] width 5 height 5
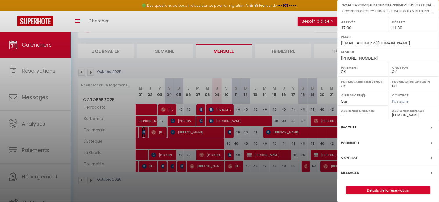
scroll to position [31, 0]
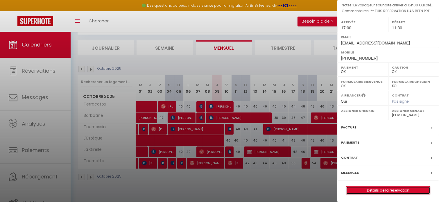
click at [381, 189] on link "Détails de la réservation" at bounding box center [389, 191] width 84 height 8
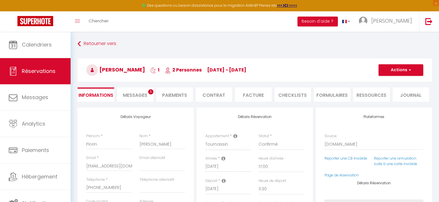
click at [138, 96] on span "Messages" at bounding box center [135, 95] width 24 height 7
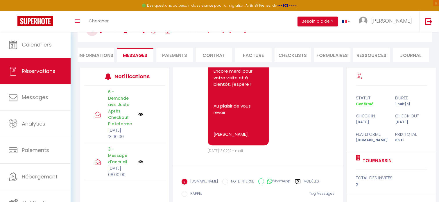
scroll to position [75, 0]
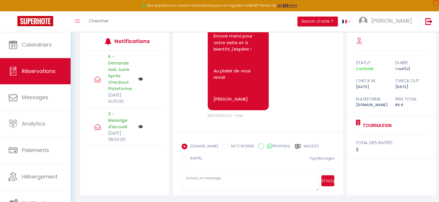
click at [226, 180] on textarea at bounding box center [251, 181] width 138 height 20
paste textarea "Bonjour [Prénom] J’espère que vous allez bien ! Un grand merci encore d’avoir c…"
click at [221, 177] on textarea "Bonjour [Prénom] J’espère que vous allez bien ! Un grand merci encore d’avoir c…" at bounding box center [251, 181] width 138 height 20
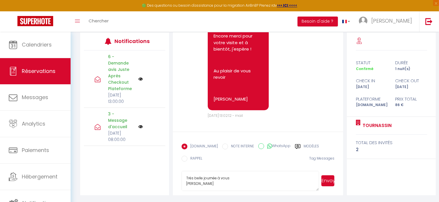
click at [323, 181] on button "Envoyer" at bounding box center [328, 180] width 13 height 11
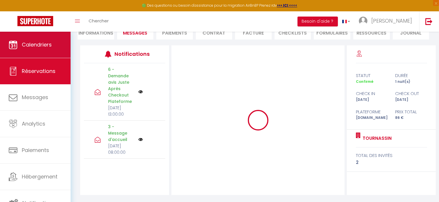
scroll to position [0, 0]
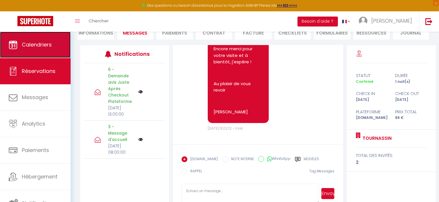
click at [42, 47] on span "Calendriers" at bounding box center [37, 44] width 30 height 7
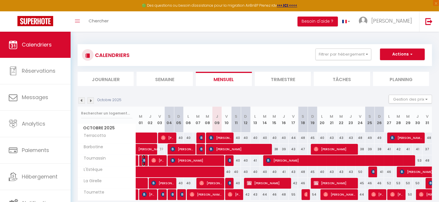
click at [145, 159] on img at bounding box center [144, 160] width 5 height 5
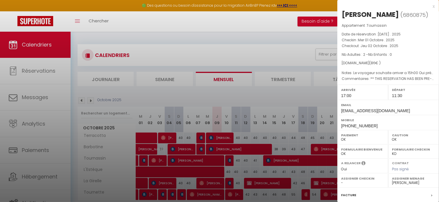
click at [159, 160] on div at bounding box center [219, 101] width 439 height 202
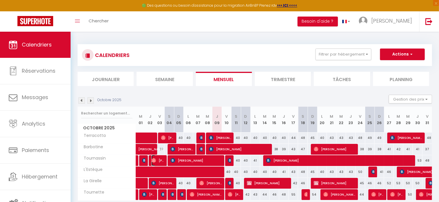
click at [152, 160] on img at bounding box center [154, 160] width 5 height 5
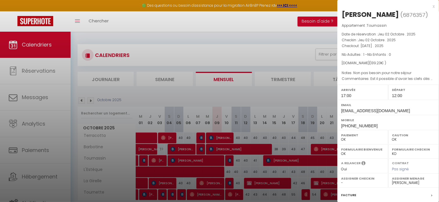
click at [82, 98] on div at bounding box center [219, 101] width 439 height 202
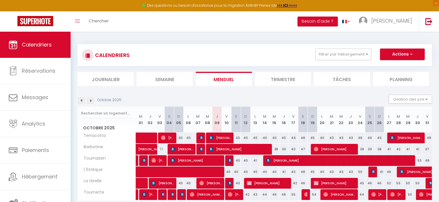
click at [83, 102] on img at bounding box center [82, 100] width 6 height 6
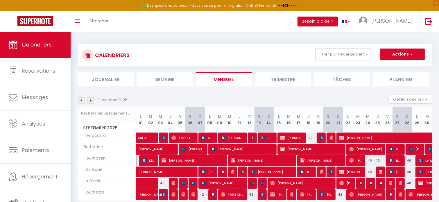
click at [91, 100] on img at bounding box center [91, 100] width 6 height 6
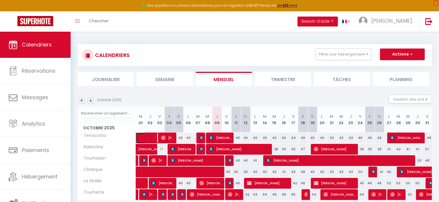
click at [141, 136] on link at bounding box center [141, 138] width 10 height 11
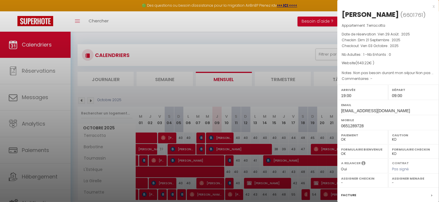
click at [83, 100] on div at bounding box center [219, 101] width 439 height 202
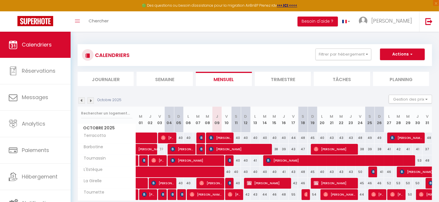
click at [81, 100] on img at bounding box center [82, 100] width 6 height 6
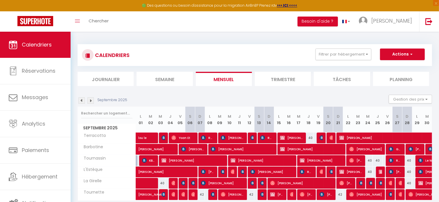
click at [90, 102] on img at bounding box center [91, 100] width 6 height 6
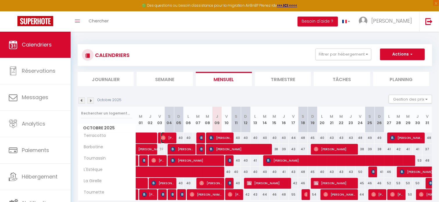
click at [170, 137] on span "[PERSON_NAME]" at bounding box center [167, 137] width 13 height 11
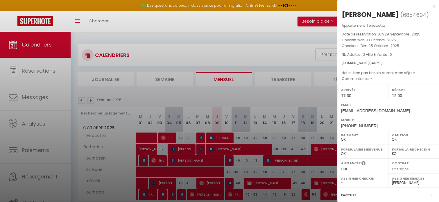
click at [187, 90] on div at bounding box center [219, 101] width 439 height 202
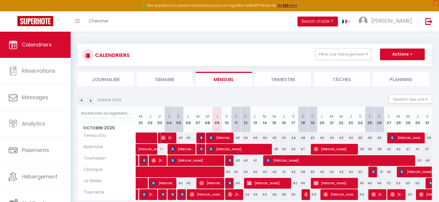
click at [165, 137] on img at bounding box center [163, 138] width 5 height 5
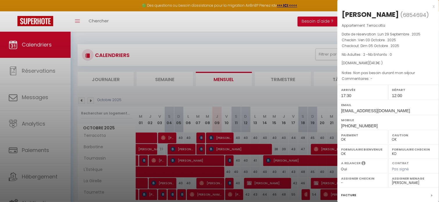
click at [165, 137] on div at bounding box center [219, 101] width 439 height 202
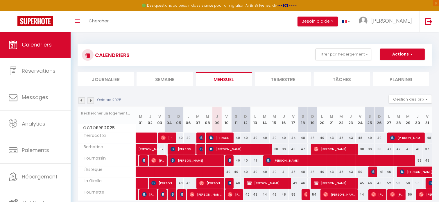
click at [81, 100] on img at bounding box center [82, 100] width 6 height 6
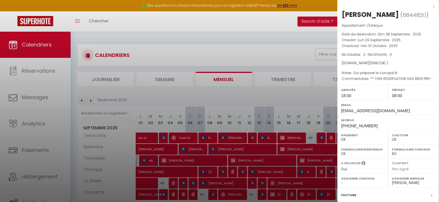
click at [98, 98] on div at bounding box center [219, 101] width 439 height 202
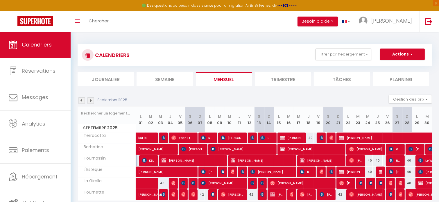
click at [91, 99] on img at bounding box center [91, 100] width 6 height 6
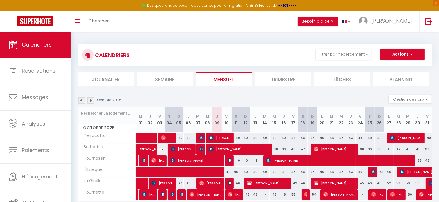
click at [80, 101] on img at bounding box center [82, 100] width 6 height 6
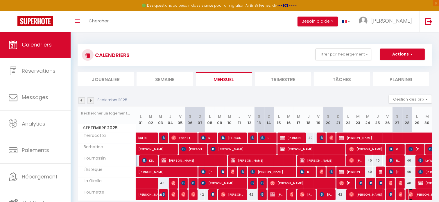
click at [418, 196] on span "[PERSON_NAME]" at bounding box center [429, 194] width 40 height 11
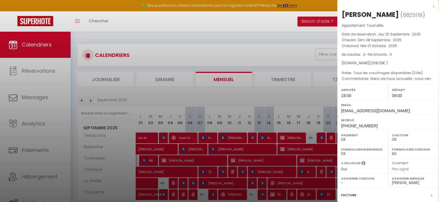
click at [418, 196] on div "Facture" at bounding box center [389, 195] width 102 height 15
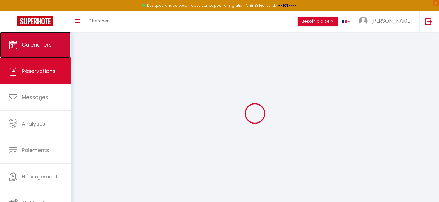
click at [22, 49] on link "Calendriers" at bounding box center [35, 45] width 71 height 26
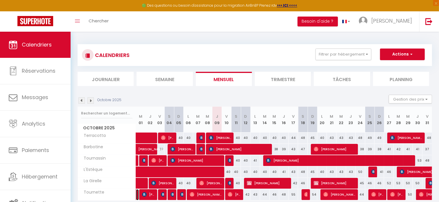
click at [137, 194] on link at bounding box center [137, 194] width 3 height 11
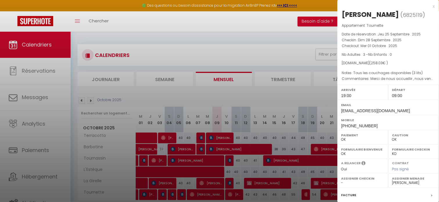
click at [145, 194] on div at bounding box center [219, 101] width 439 height 202
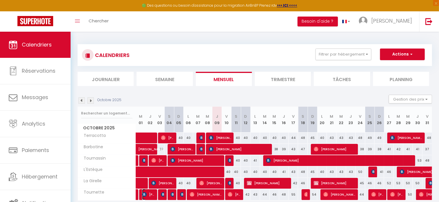
click at [145, 194] on img at bounding box center [144, 194] width 5 height 5
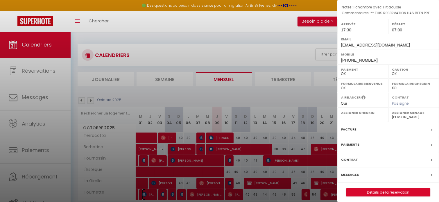
scroll to position [68, 0]
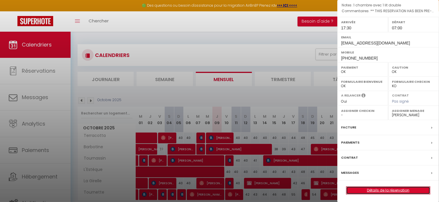
click at [384, 187] on link "Détails de la réservation" at bounding box center [389, 191] width 84 height 8
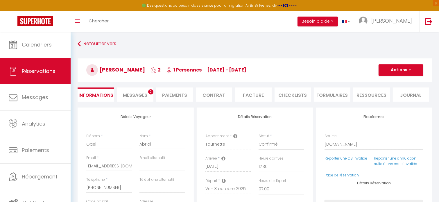
click at [140, 98] on span "Messages" at bounding box center [135, 95] width 24 height 7
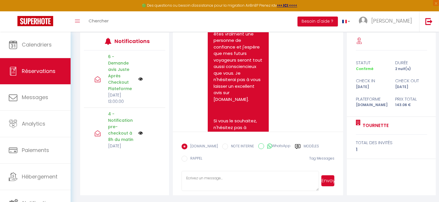
scroll to position [1546, 0]
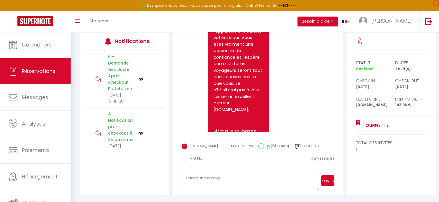
click at [205, 169] on form "[DOMAIN_NAME] NOTE INTERNE WhatsApp Modèles 9 « ‹ » › [DATE] [PHONE_NUMBER] Dim…" at bounding box center [258, 164] width 170 height 64
click at [201, 175] on textarea at bounding box center [251, 181] width 138 height 20
paste textarea "Bonjour [Prénom] J’espère que vous allez bien ! Un grand merci encore d’avoir c…"
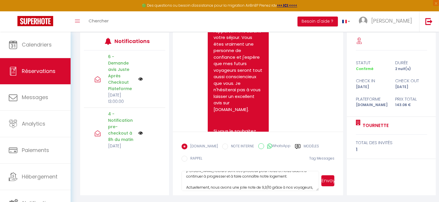
scroll to position [0, 0]
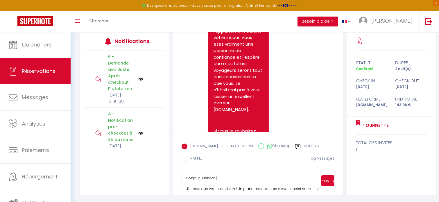
click at [221, 178] on textarea "Bonjour [Prénom] J’espère que vous allez bien ! Un grand merci encore d’avoir c…" at bounding box center [251, 181] width 138 height 20
click at [241, 178] on textarea "Bonjour Gael J’espère que vous allez bien ! Un grand merci encore d’avoir chois…" at bounding box center [251, 181] width 138 height 20
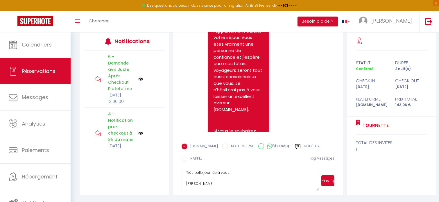
click at [329, 182] on button "Envoyer" at bounding box center [328, 180] width 13 height 11
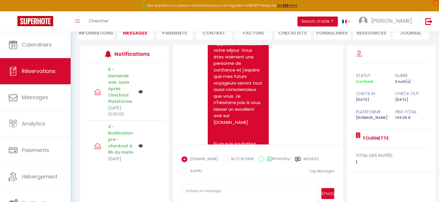
scroll to position [0, 0]
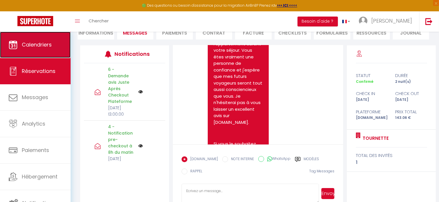
click at [40, 46] on span "Calendriers" at bounding box center [37, 44] width 30 height 7
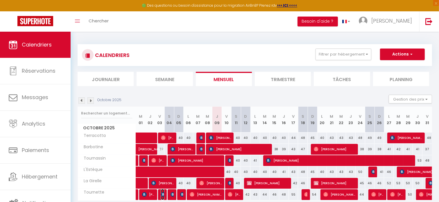
click at [164, 194] on img at bounding box center [163, 194] width 5 height 5
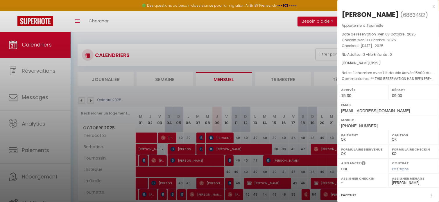
click at [163, 196] on div at bounding box center [219, 101] width 439 height 202
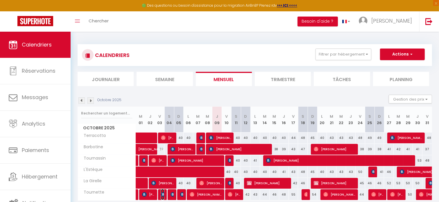
click at [163, 196] on span "[PERSON_NAME]" at bounding box center [162, 194] width 3 height 11
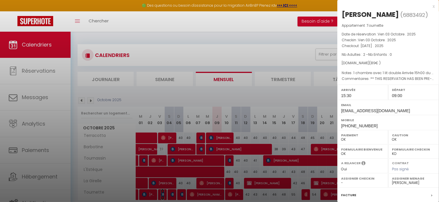
scroll to position [68, 0]
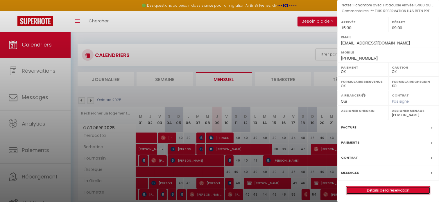
click at [396, 187] on link "Détails de la réservation" at bounding box center [389, 191] width 84 height 8
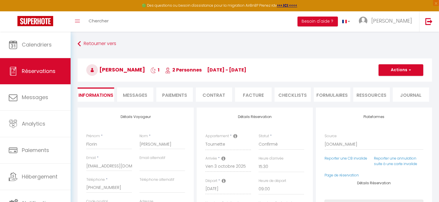
click at [141, 97] on span "Messages" at bounding box center [135, 95] width 24 height 7
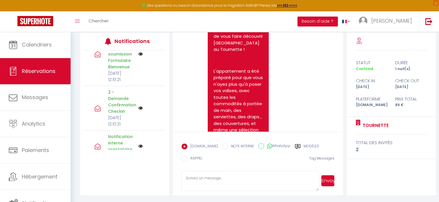
scroll to position [349, 0]
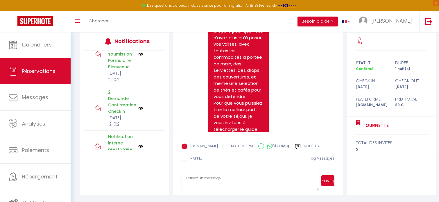
click at [212, 178] on textarea at bounding box center [251, 181] width 138 height 20
paste textarea "Bonjour [Prénom] J’espère que vous allez bien ! Un grand merci encore d’avoir c…"
click at [236, 182] on textarea "Bonjour [Prénom] J’espère que vous allez bien ! Un grand merci encore d’avoir c…" at bounding box center [251, 181] width 138 height 20
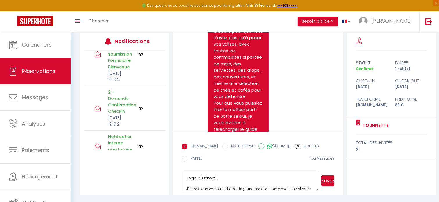
click at [224, 177] on textarea "Bonjour [Prénom] J’espère que vous allez bien ! Un grand merci encore d’avoir c…" at bounding box center [251, 181] width 138 height 20
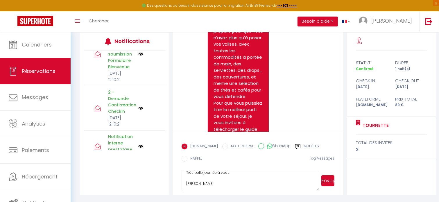
drag, startPoint x: 327, startPoint y: 181, endPoint x: 280, endPoint y: 94, distance: 99.4
click at [280, 94] on div "Note Sms Bonjour Florin, Merci pour cette réservation, important : Afin de conf…" at bounding box center [258, 114] width 170 height 163
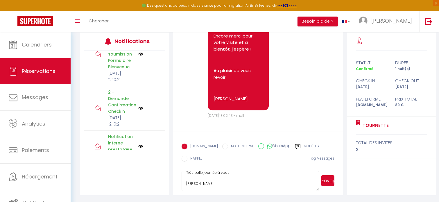
scroll to position [1658, 0]
click at [329, 179] on button "Envoyer" at bounding box center [328, 180] width 13 height 11
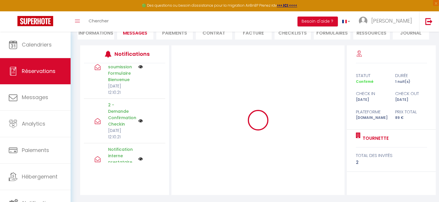
scroll to position [62, 0]
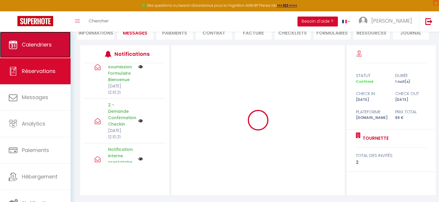
click at [32, 42] on span "Calendriers" at bounding box center [37, 44] width 30 height 7
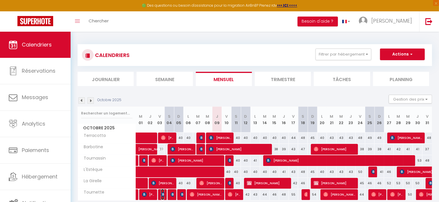
click at [162, 195] on img at bounding box center [163, 194] width 5 height 5
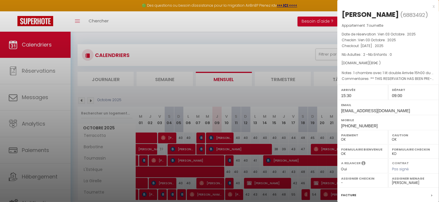
click at [173, 194] on div at bounding box center [219, 101] width 439 height 202
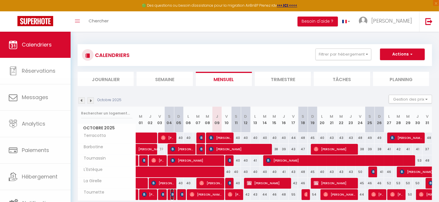
click at [173, 194] on img at bounding box center [173, 194] width 5 height 5
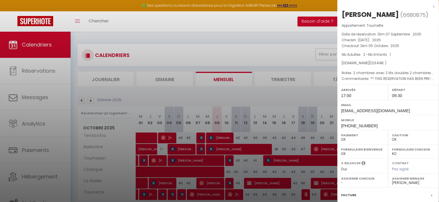
click at [162, 195] on div at bounding box center [219, 101] width 439 height 202
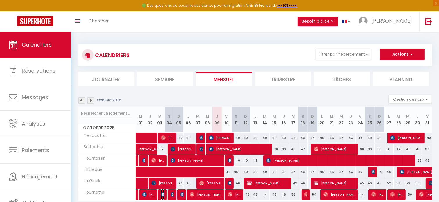
click at [162, 195] on img at bounding box center [163, 194] width 5 height 5
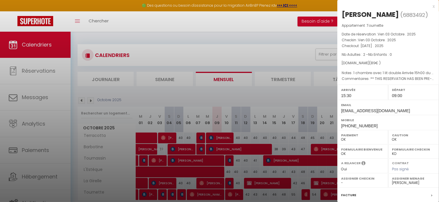
click at [172, 195] on div at bounding box center [219, 101] width 439 height 202
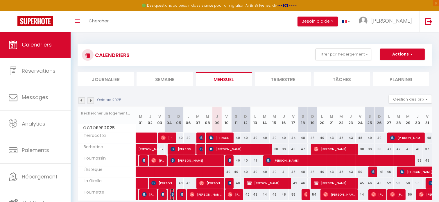
click at [172, 195] on img at bounding box center [173, 194] width 5 height 5
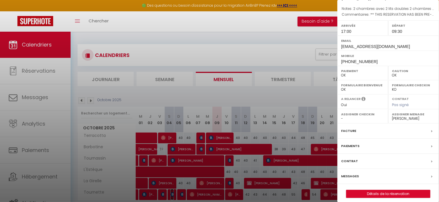
scroll to position [68, 0]
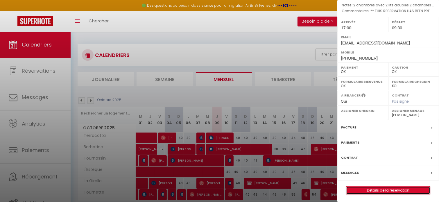
click at [387, 190] on link "Détails de la réservation" at bounding box center [389, 191] width 84 height 8
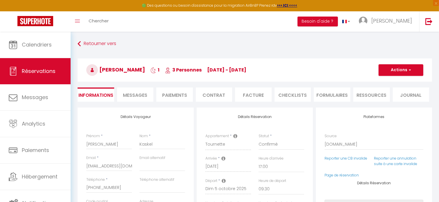
click at [135, 93] on span "Messages" at bounding box center [135, 95] width 24 height 7
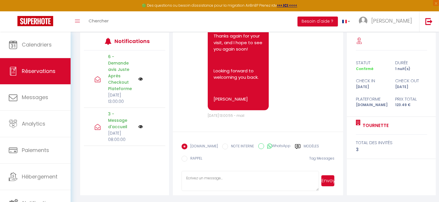
scroll to position [1570, 0]
click at [217, 180] on textarea at bounding box center [251, 181] width 138 height 20
paste textarea "Bonjour [Prénom] J’espère que vous allez bien ! Un grand merci encore d’avoir c…"
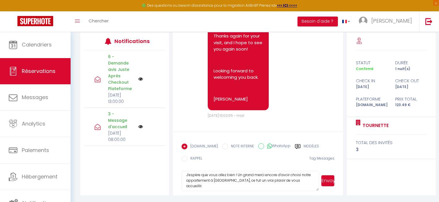
scroll to position [0, 0]
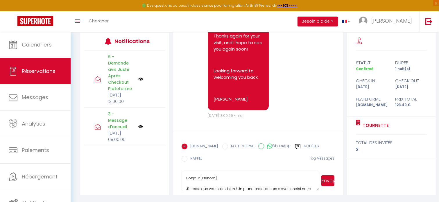
click at [218, 178] on textarea "Bonjour [Prénom] J’espère que vous allez bien ! Un grand merci encore d’avoir c…" at bounding box center [251, 181] width 138 height 20
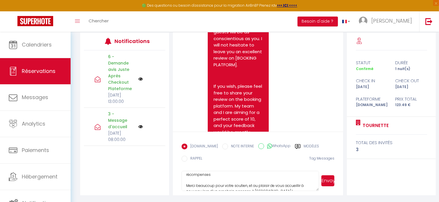
scroll to position [107, 0]
click at [236, 179] on textarea "Bonjour [PERSON_NAME] J’espère que vous allez bien ! Un grand merci encore d’av…" at bounding box center [251, 181] width 138 height 20
click at [326, 182] on button "Envoyer" at bounding box center [328, 180] width 13 height 11
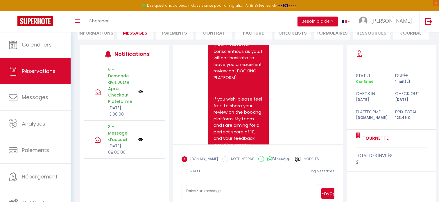
scroll to position [0, 0]
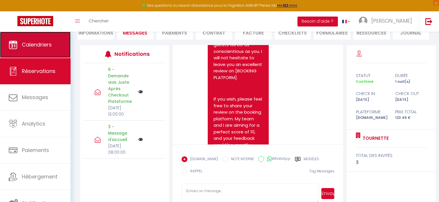
click at [37, 47] on span "Calendriers" at bounding box center [37, 44] width 30 height 7
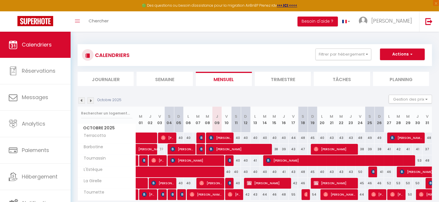
click at [184, 195] on div at bounding box center [182, 194] width 10 height 11
click at [182, 193] on img at bounding box center [182, 194] width 5 height 5
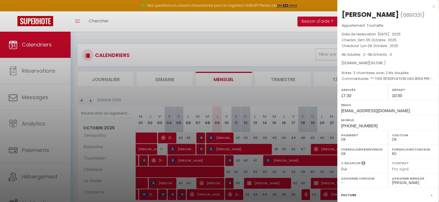
click at [213, 50] on div at bounding box center [219, 101] width 439 height 202
